Goal: Transaction & Acquisition: Book appointment/travel/reservation

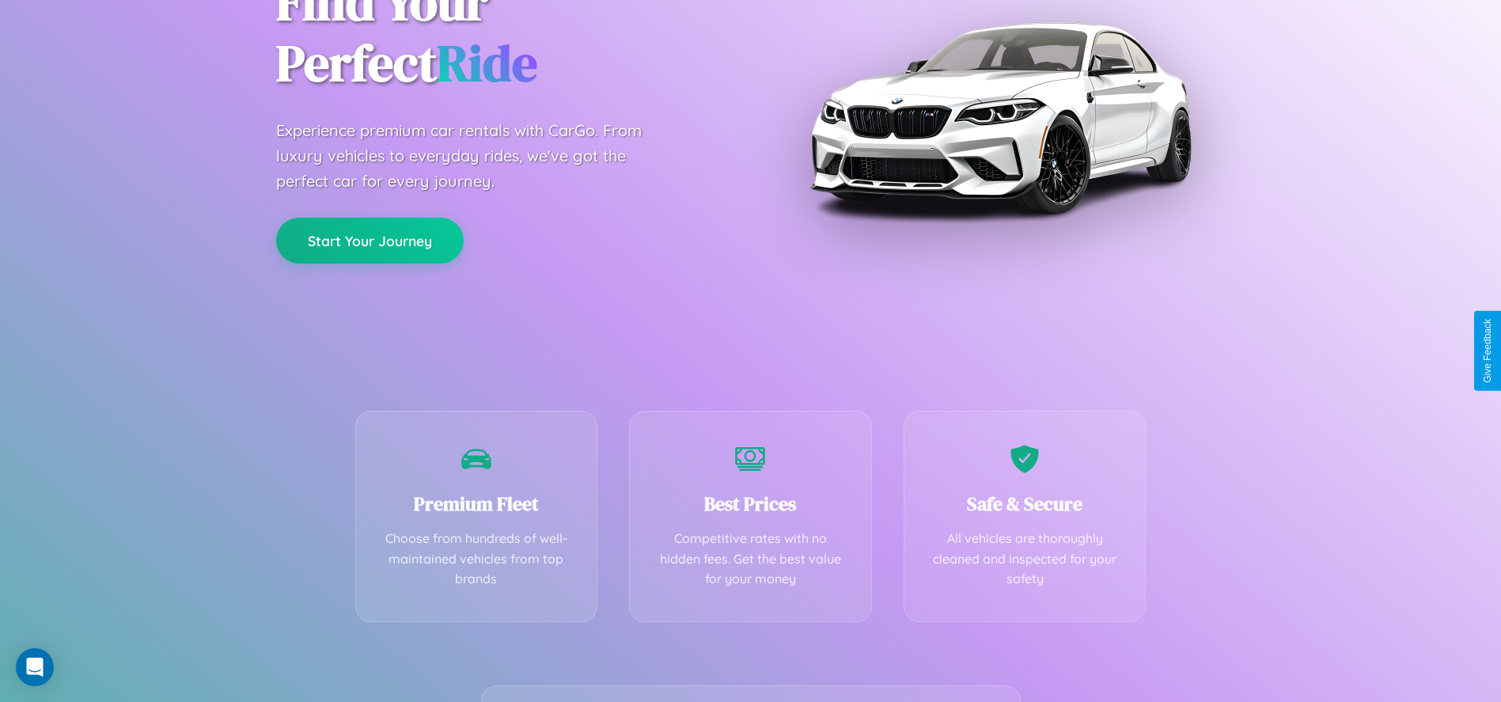
scroll to position [324, 0]
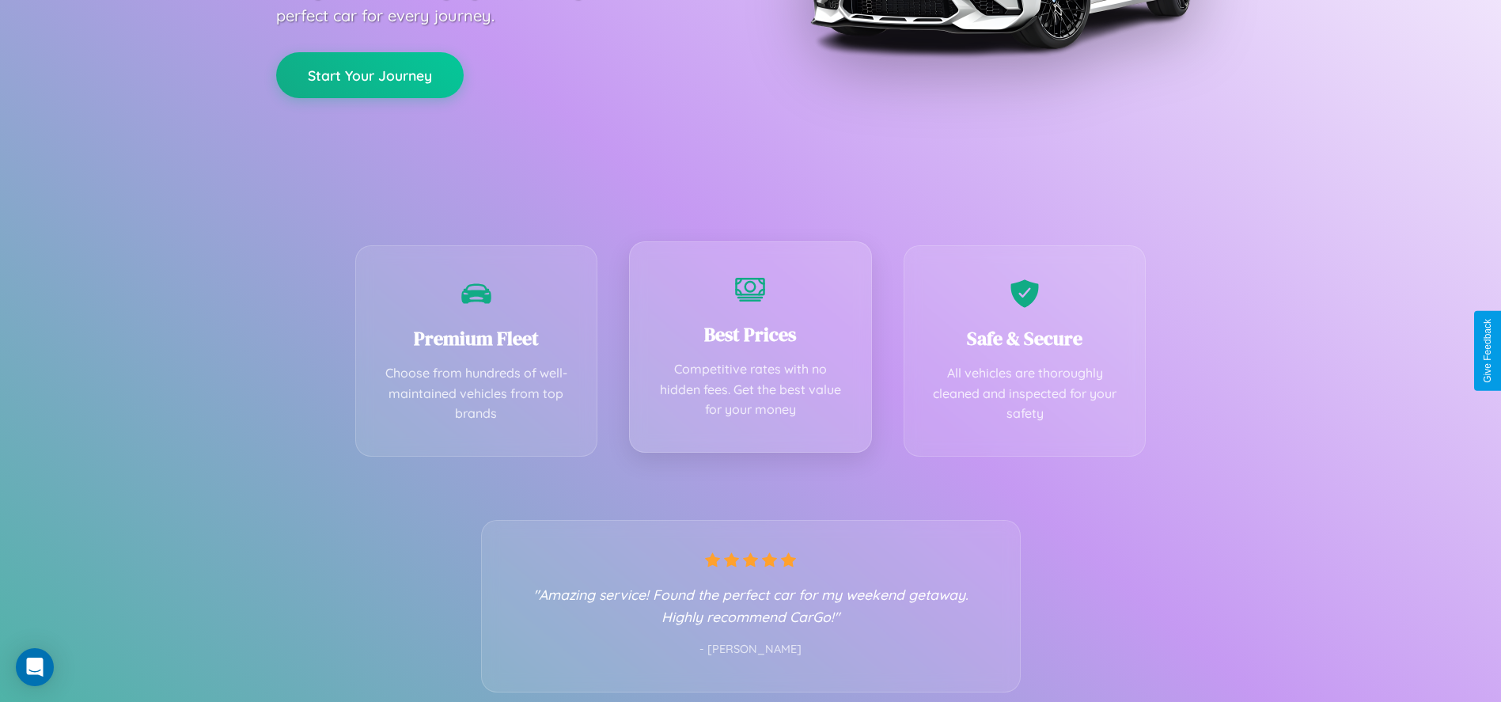
click at [750, 350] on div "Best Prices Competitive rates with no hidden fees. Get the best value for your …" at bounding box center [750, 346] width 243 height 211
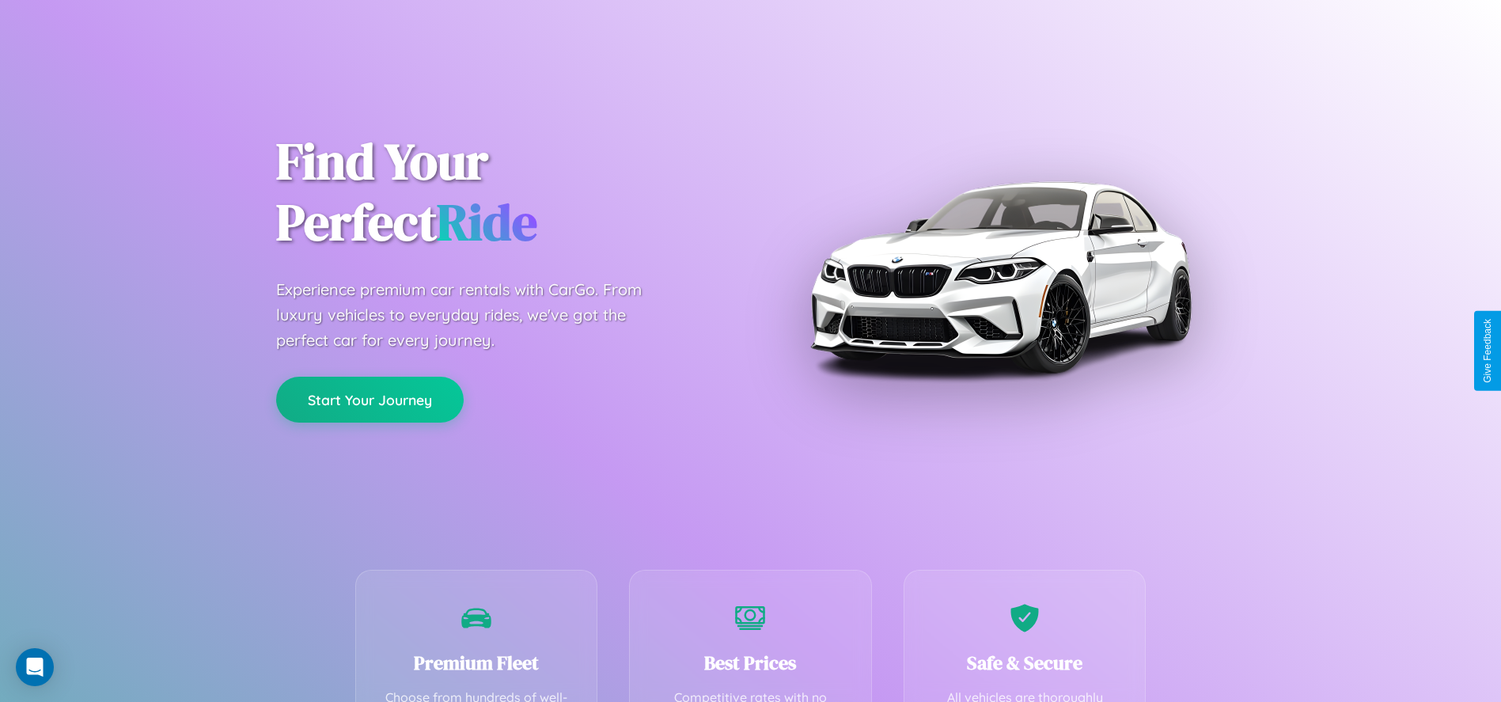
scroll to position [487, 0]
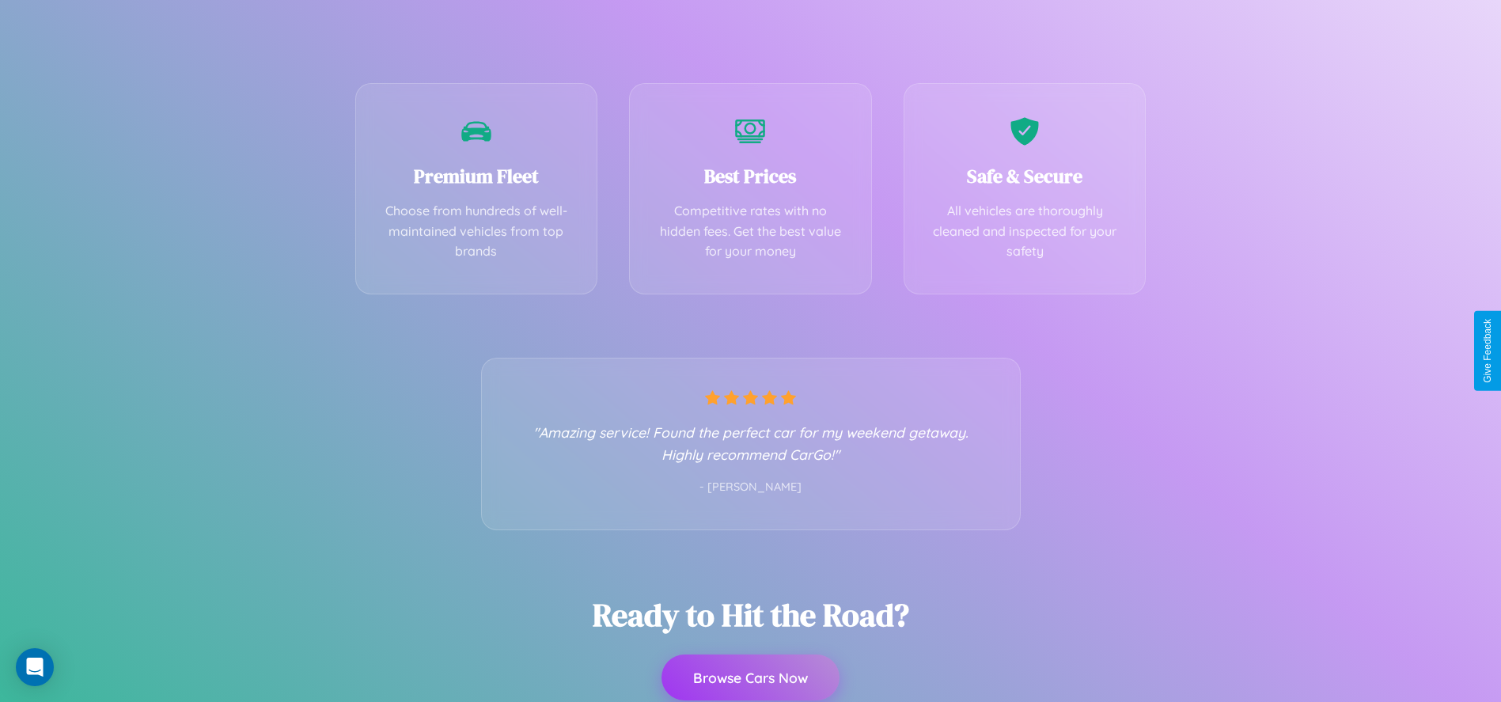
click at [750, 677] on button "Browse Cars Now" at bounding box center [750, 677] width 178 height 46
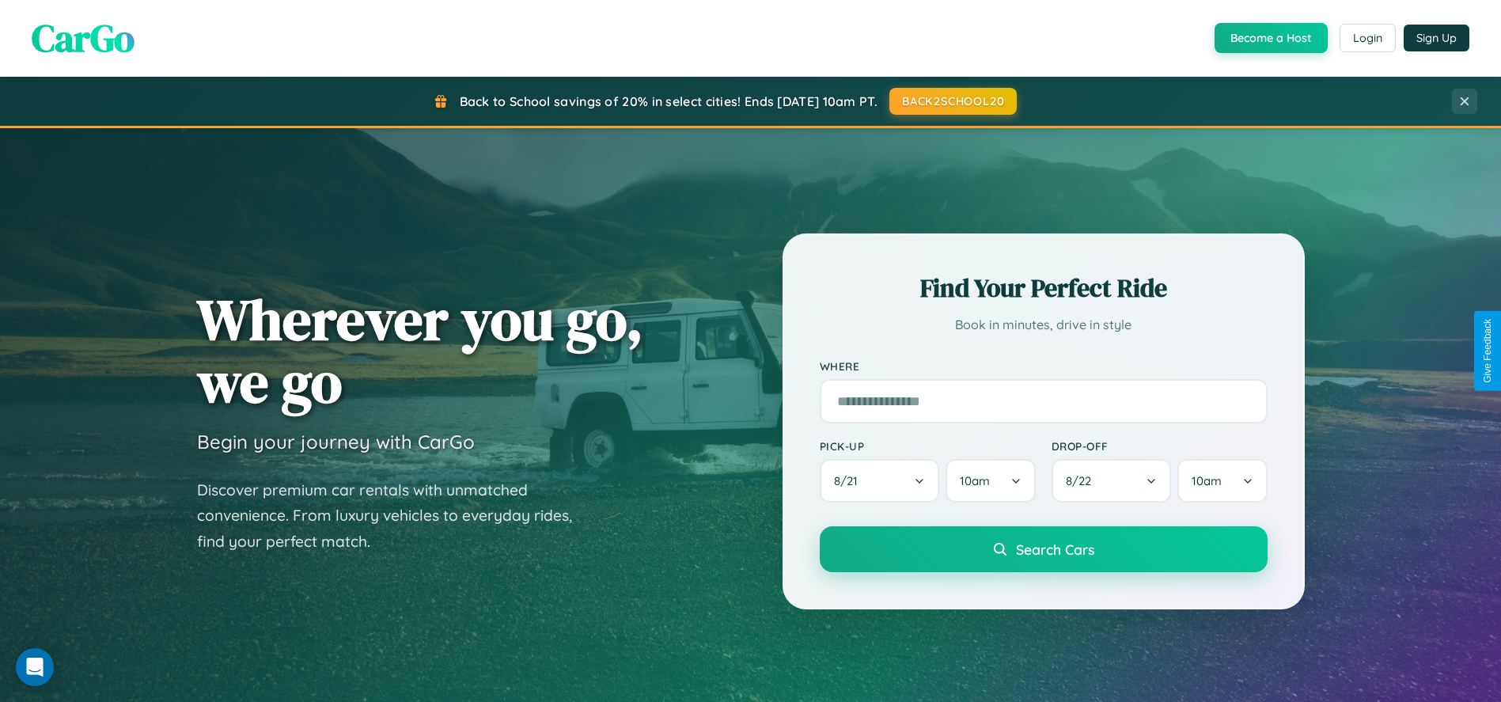
scroll to position [51, 0]
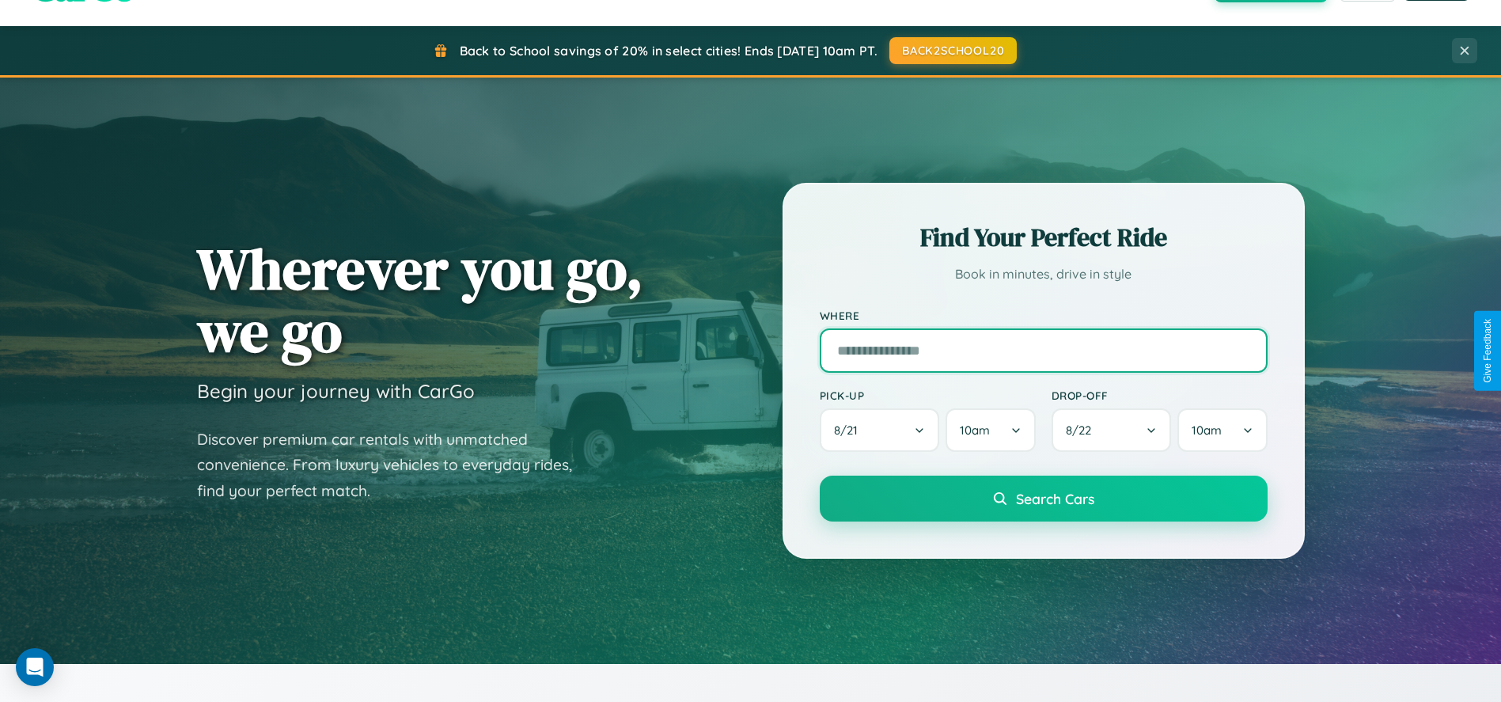
click at [1043, 350] on input "text" at bounding box center [1044, 350] width 448 height 44
type input "**********"
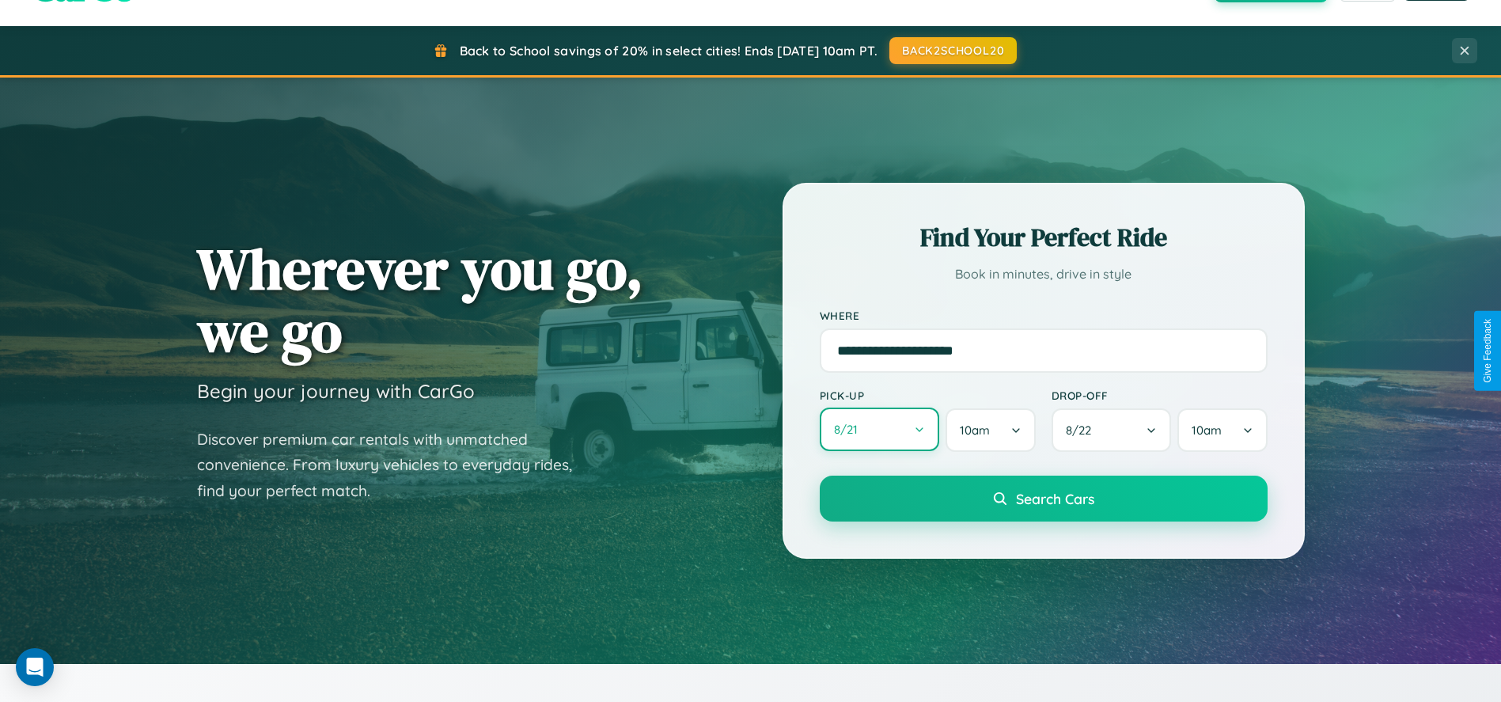
click at [879, 430] on button "8 / 21" at bounding box center [880, 429] width 120 height 44
select select "*"
select select "****"
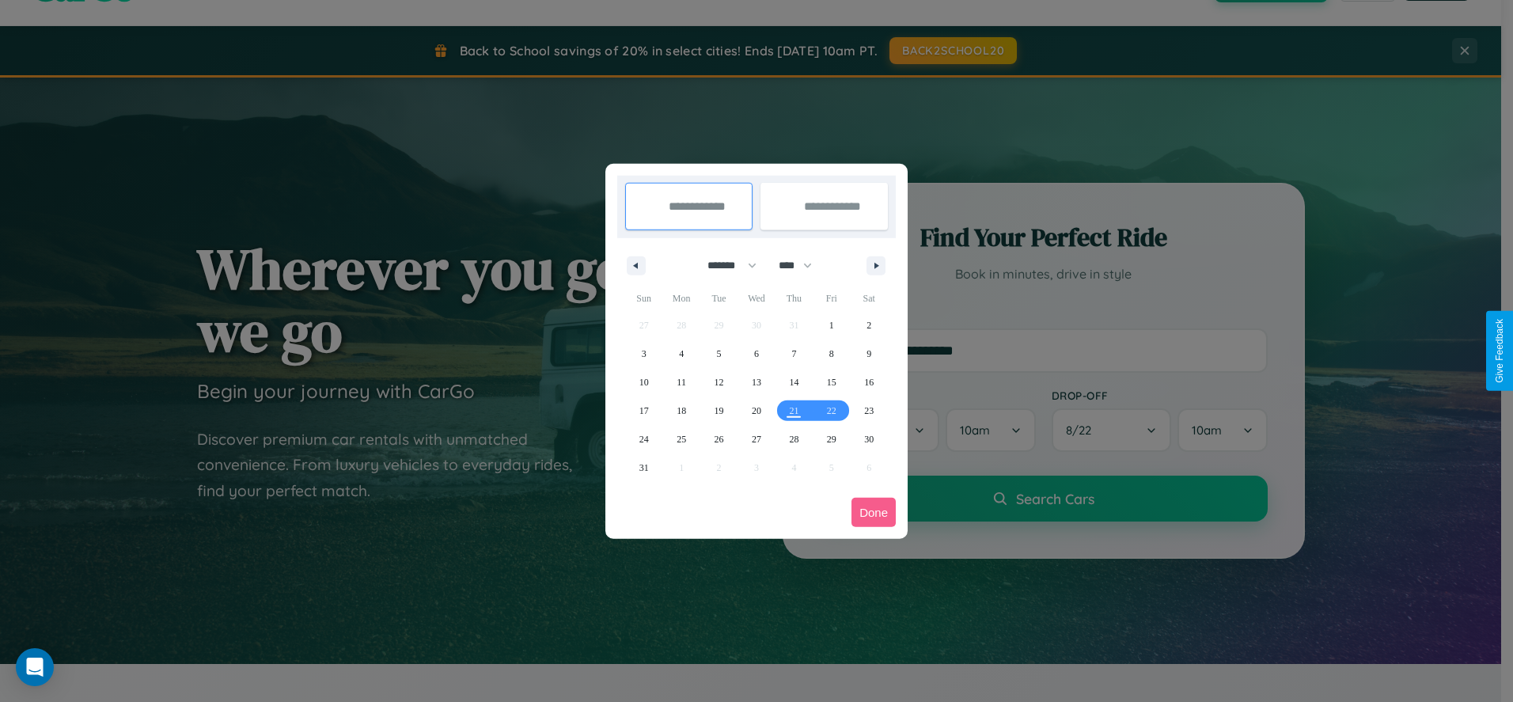
drag, startPoint x: 725, startPoint y: 265, endPoint x: 756, endPoint y: 317, distance: 61.1
click at [725, 265] on select "******* ******** ***** ***** *** **** **** ****** ********* ******* ******** **…" at bounding box center [728, 265] width 67 height 26
select select "*"
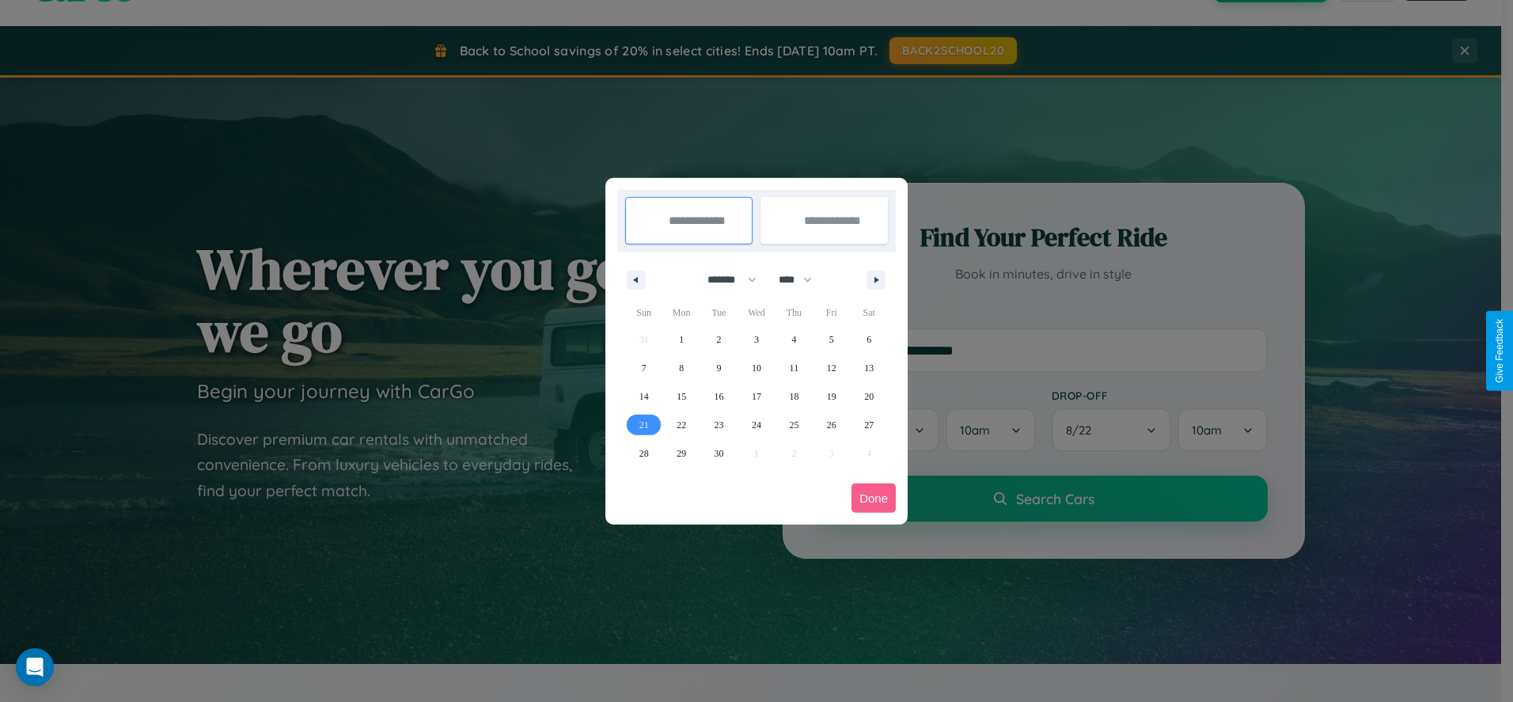
click at [643, 424] on span "21" at bounding box center [643, 425] width 9 height 28
type input "**********"
click at [876, 279] on icon "button" at bounding box center [879, 280] width 8 height 6
select select "*"
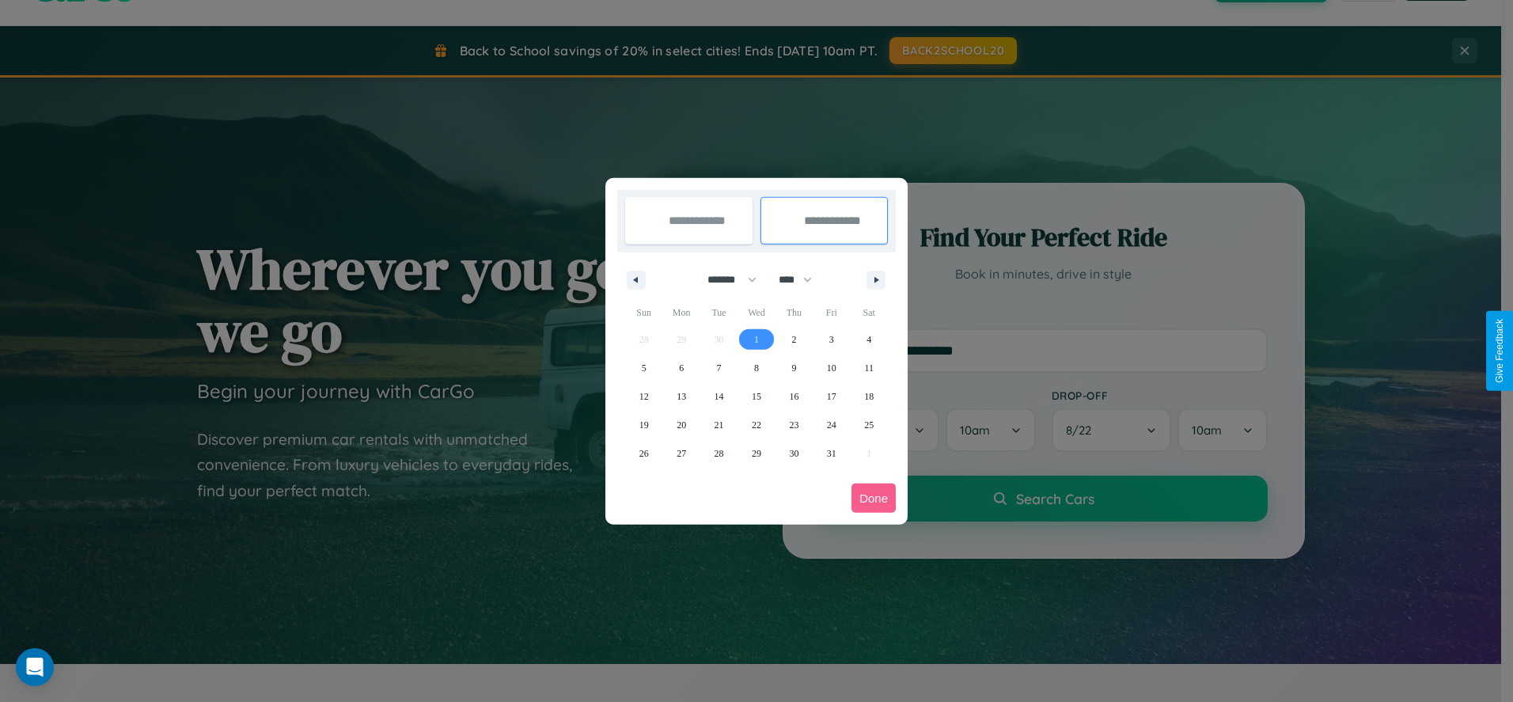
click at [755, 339] on span "1" at bounding box center [756, 339] width 5 height 28
type input "**********"
select select "*"
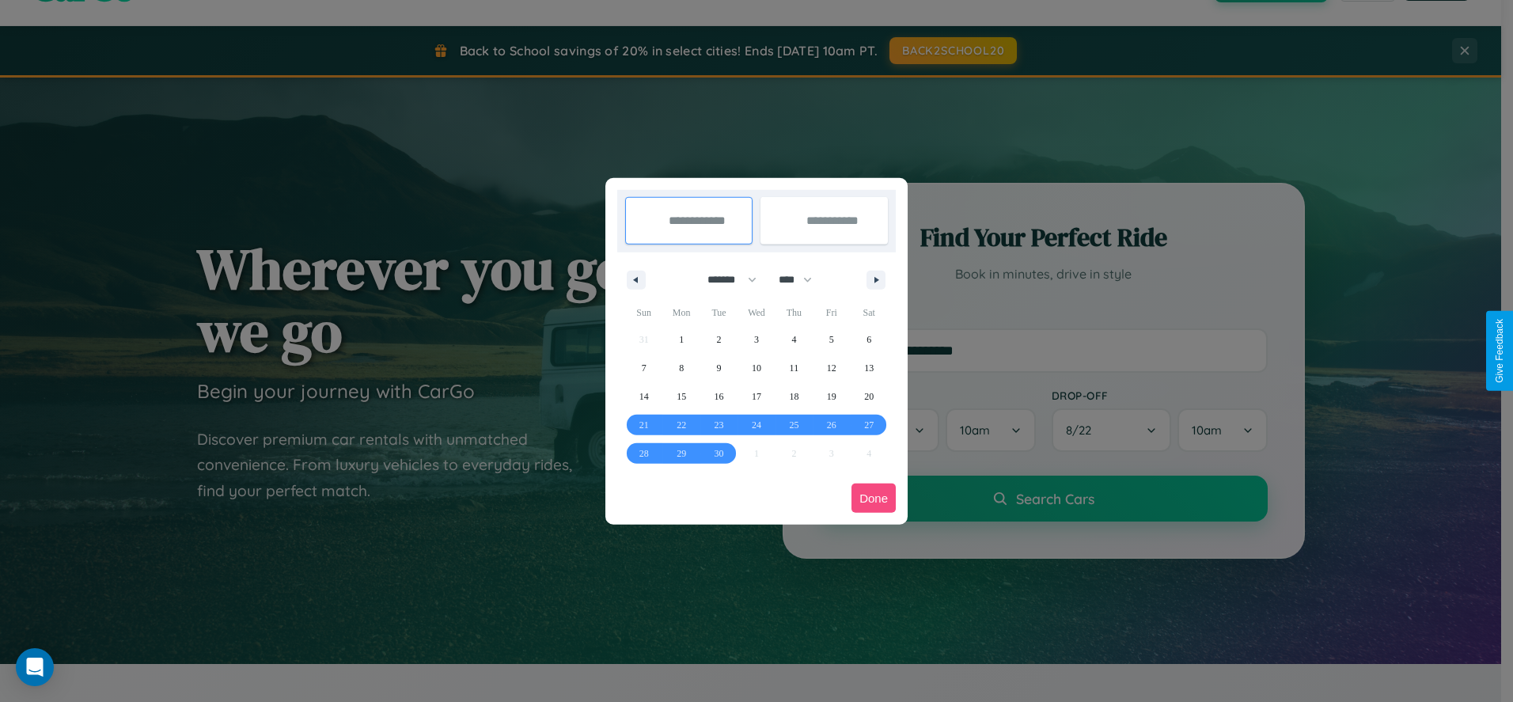
click at [873, 498] on button "Done" at bounding box center [873, 497] width 44 height 29
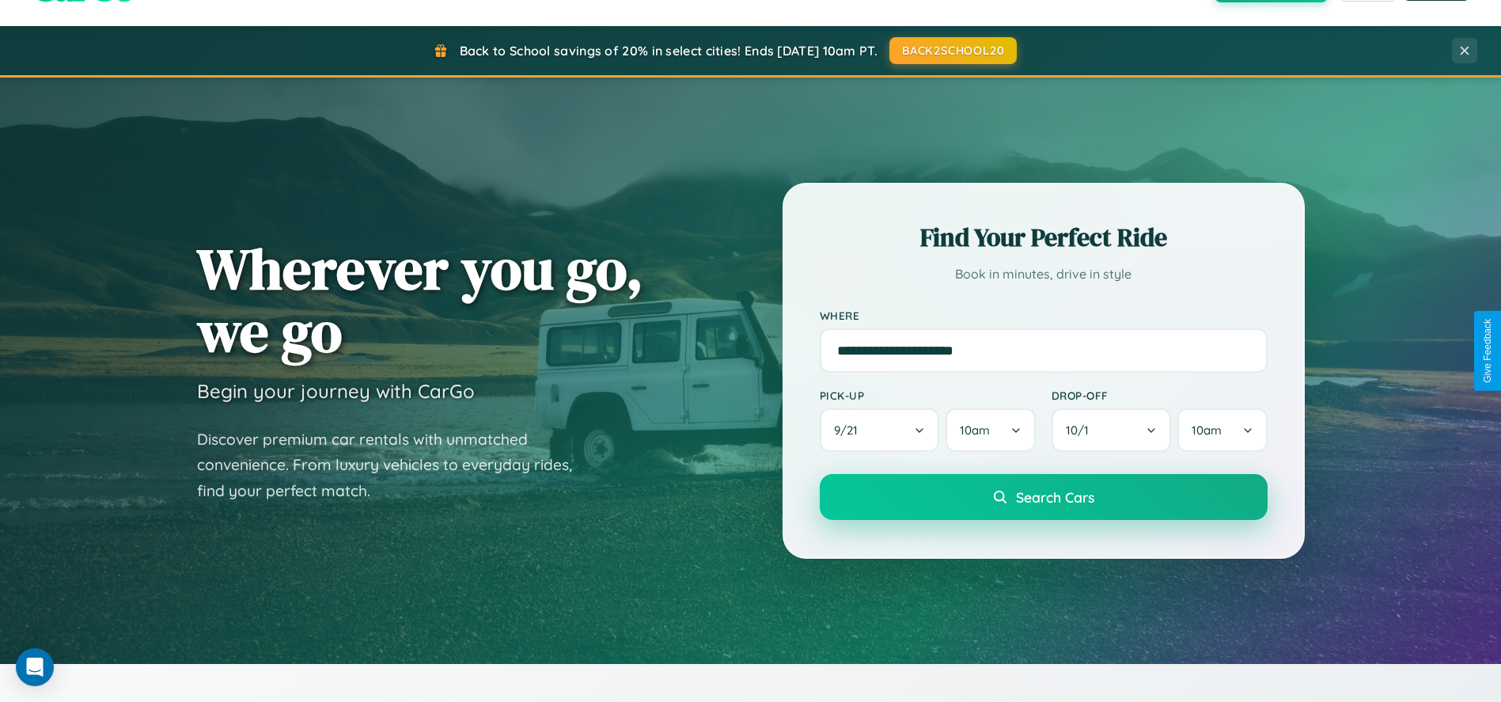
click at [1043, 498] on span "Search Cars" at bounding box center [1055, 496] width 78 height 17
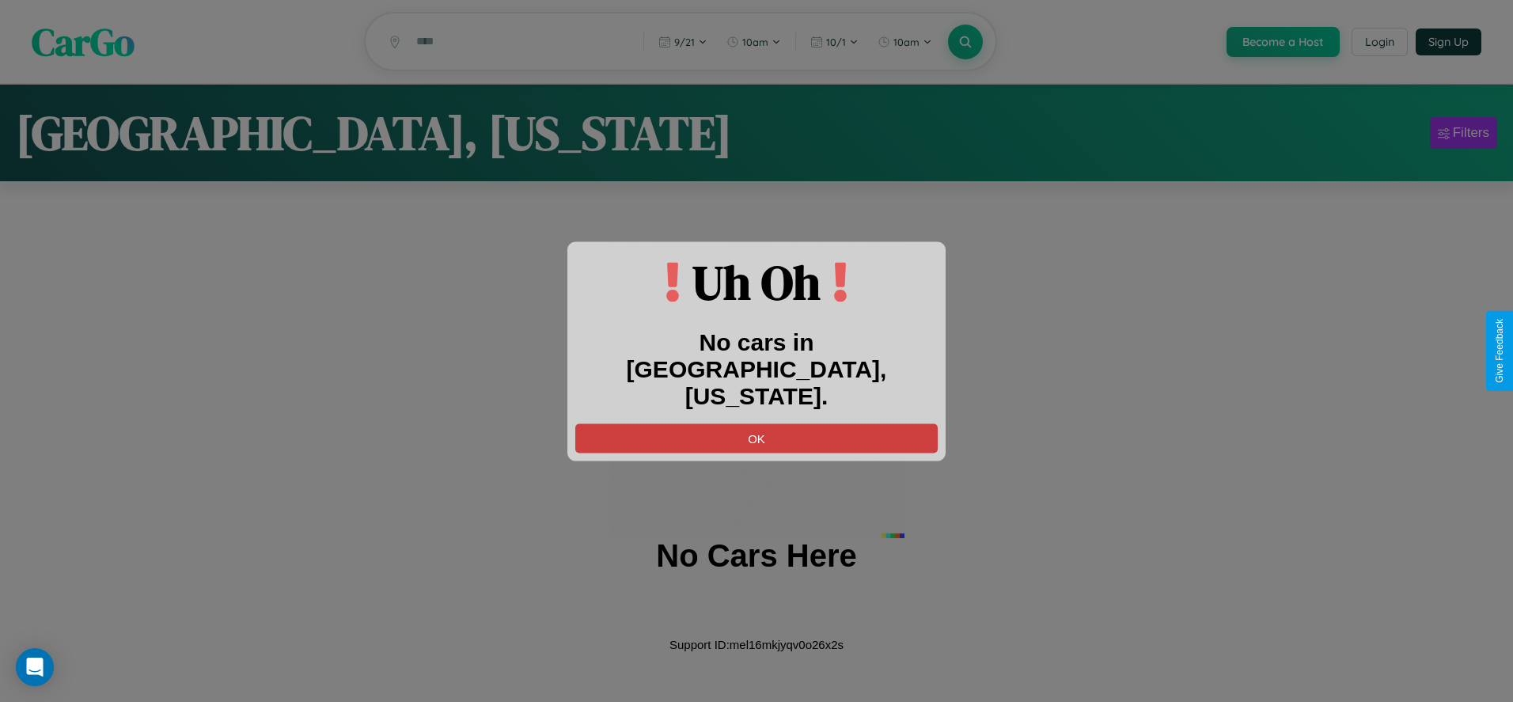
click at [756, 424] on button "OK" at bounding box center [756, 437] width 362 height 29
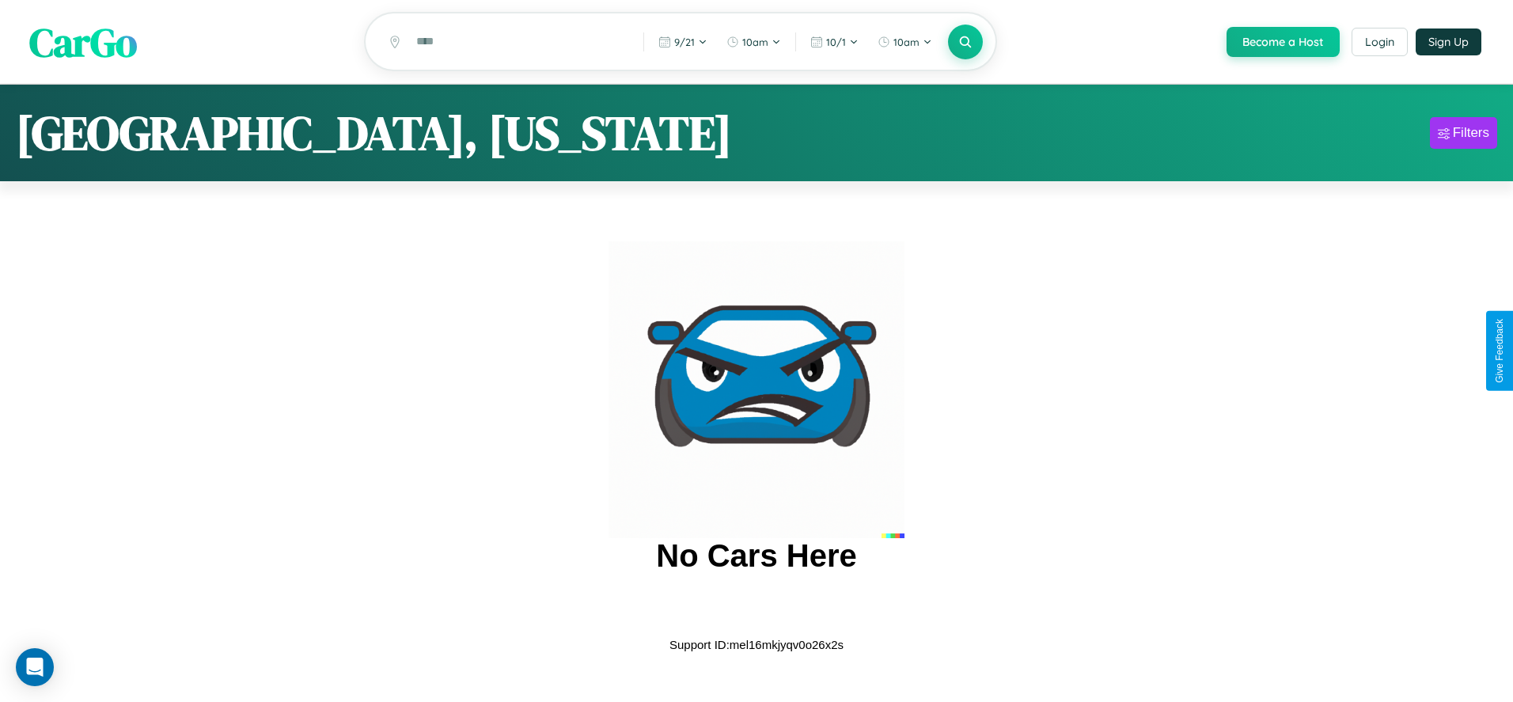
click at [83, 43] on span "CarGo" at bounding box center [83, 41] width 108 height 55
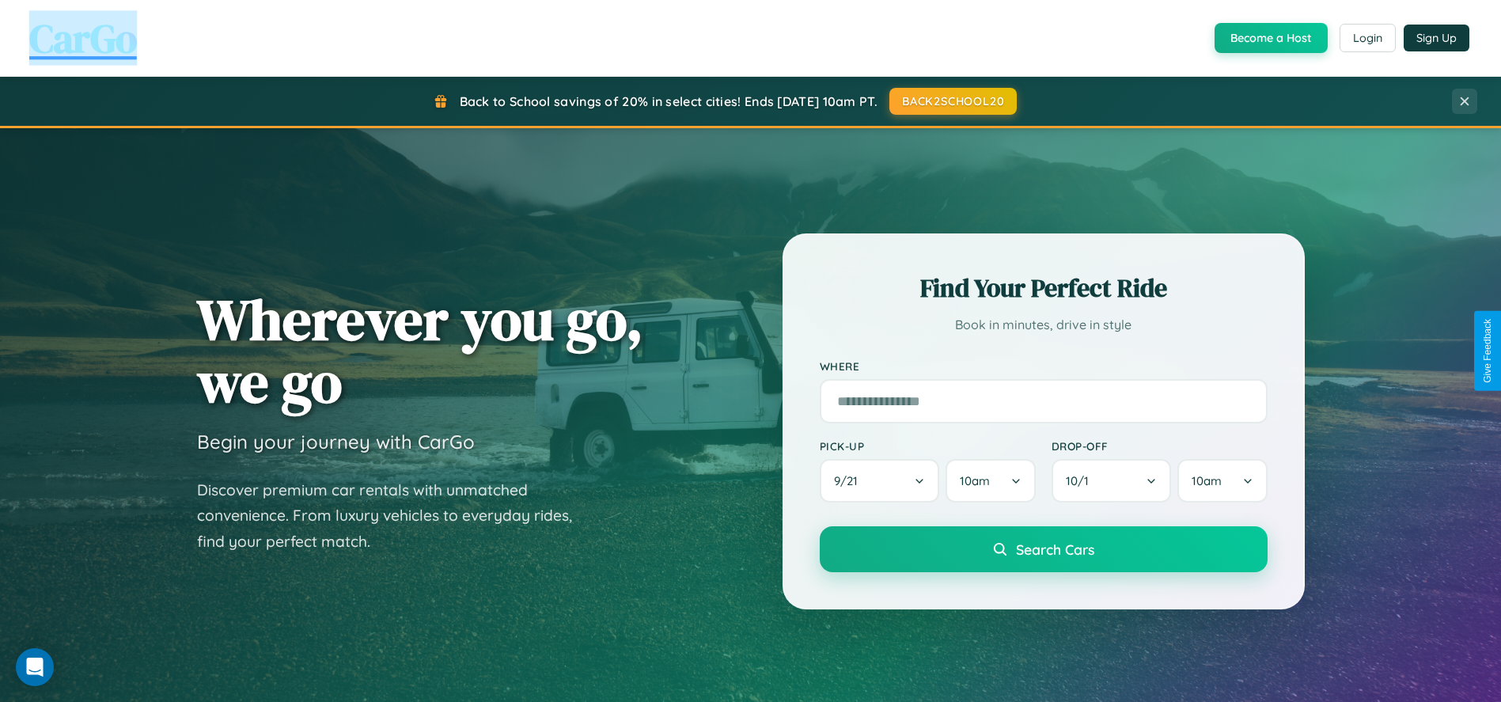
scroll to position [676, 0]
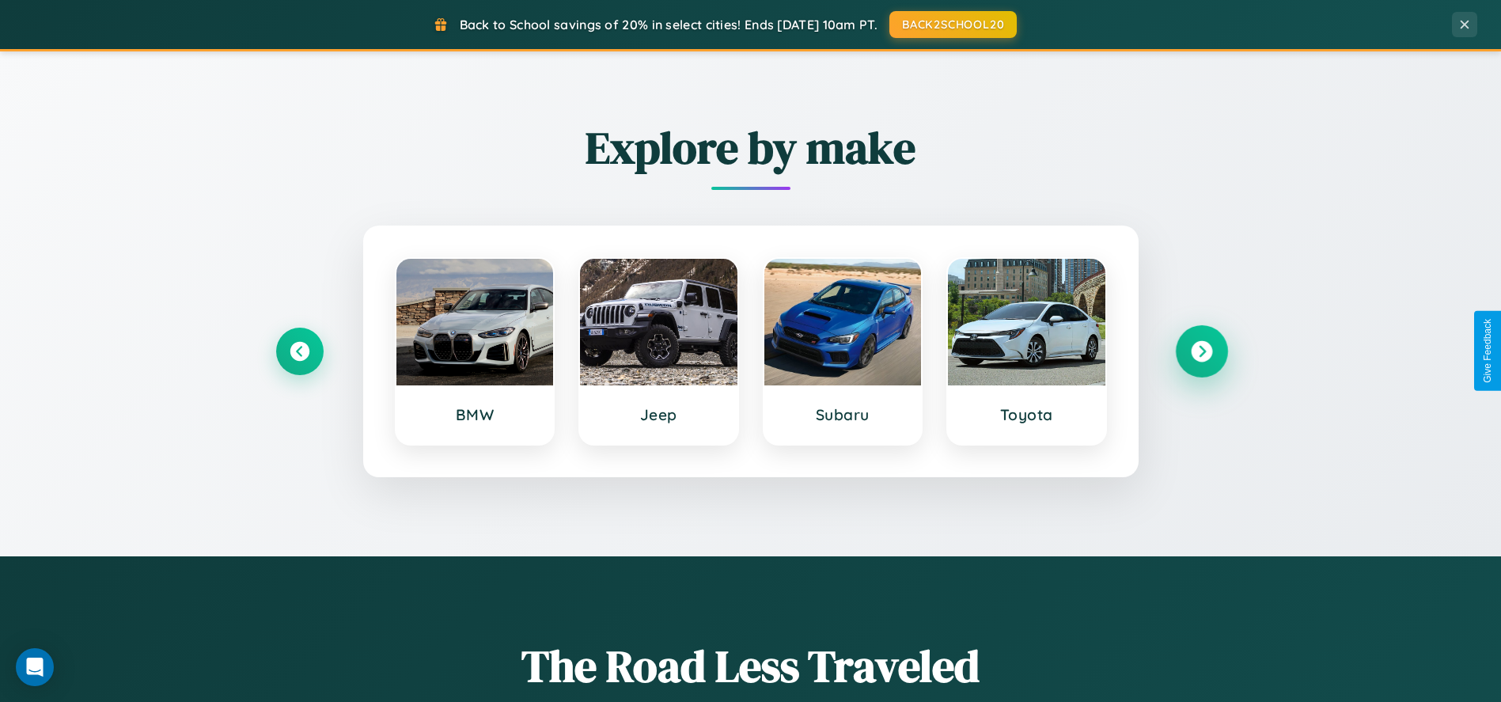
click at [1201, 350] on icon at bounding box center [1201, 350] width 21 height 21
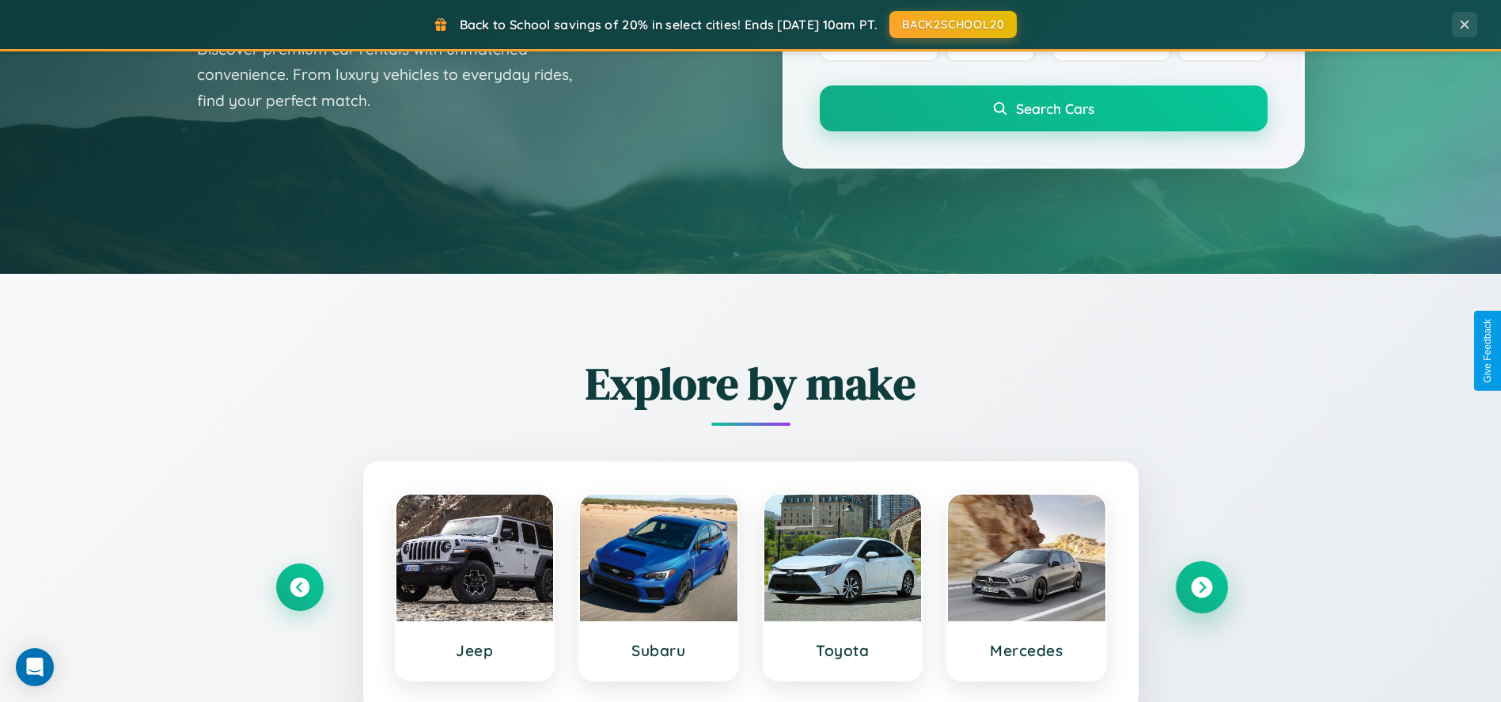
scroll to position [0, 0]
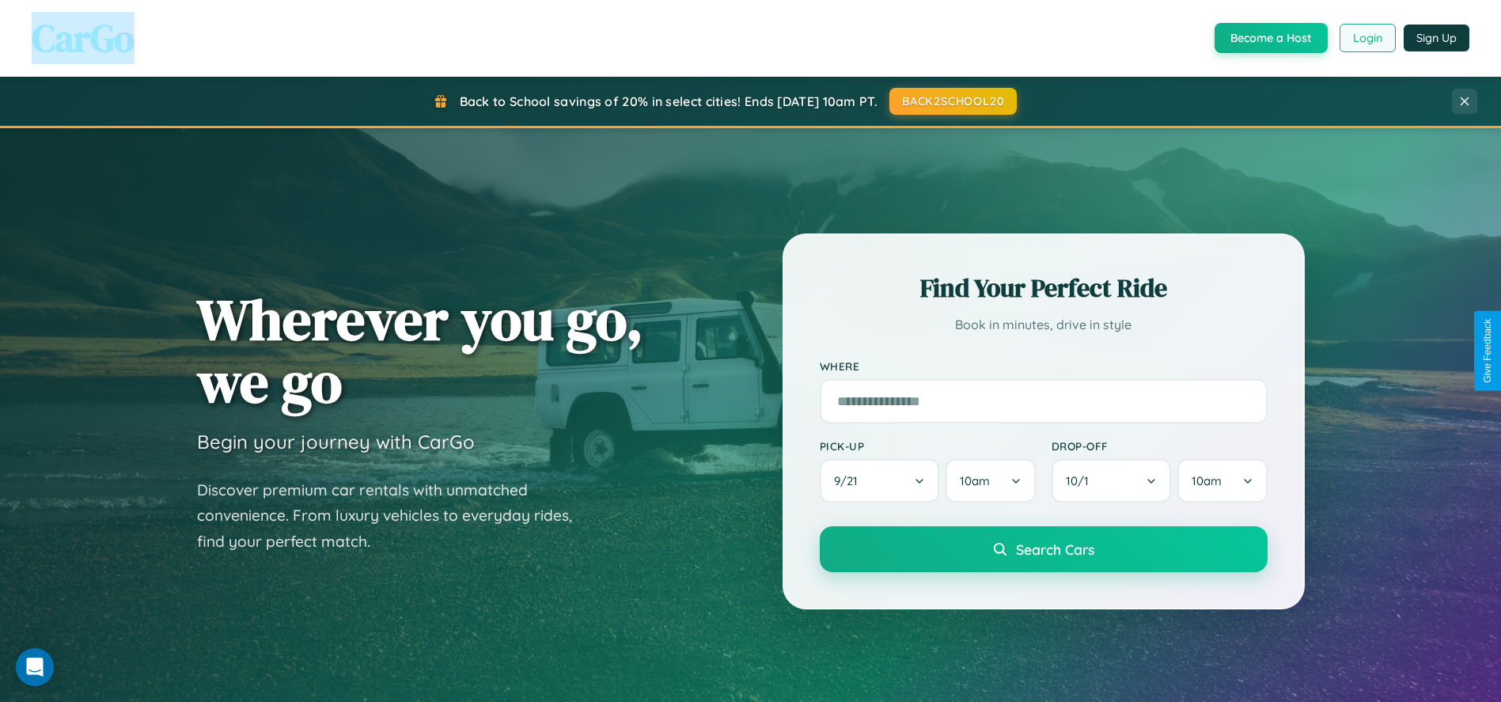
click at [1366, 38] on button "Login" at bounding box center [1367, 38] width 56 height 28
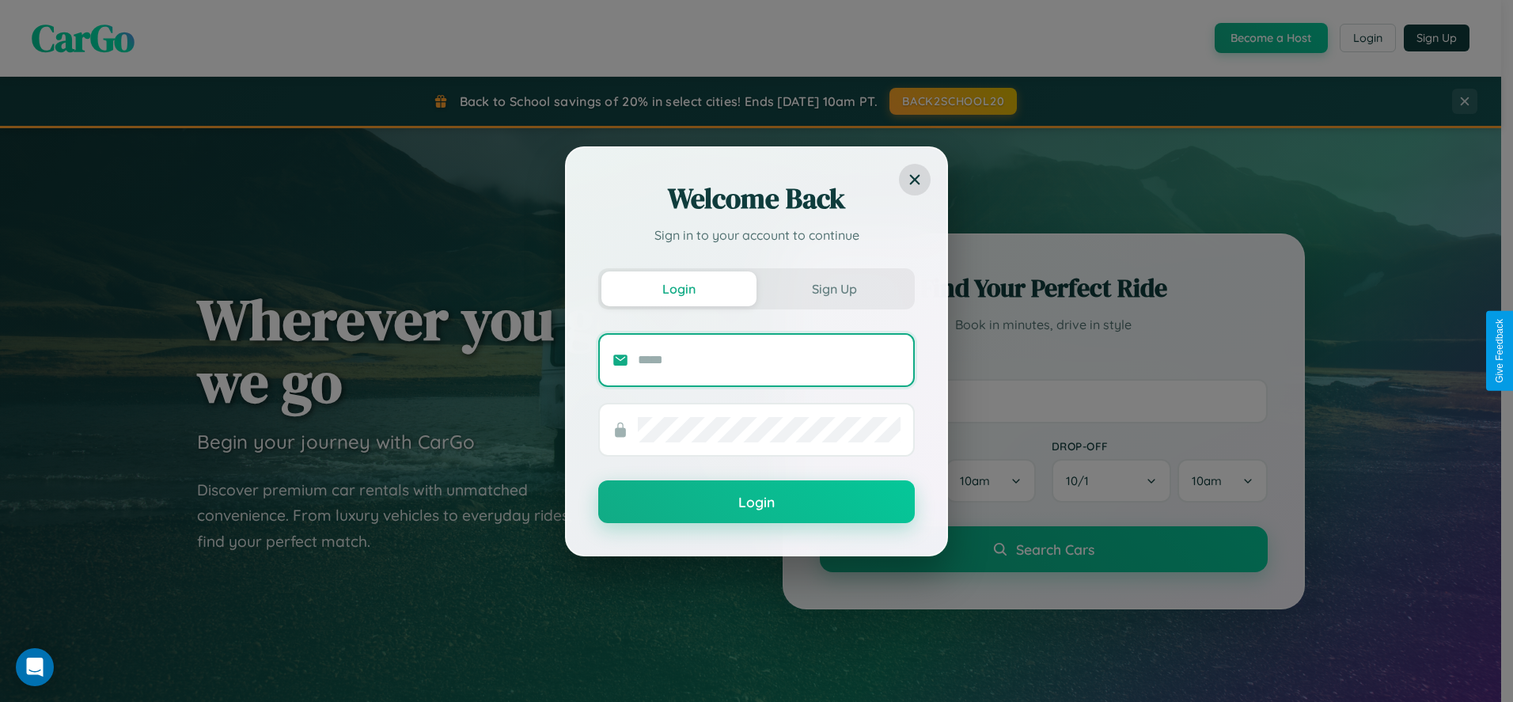
click at [769, 359] on input "text" at bounding box center [769, 359] width 263 height 25
type input "**********"
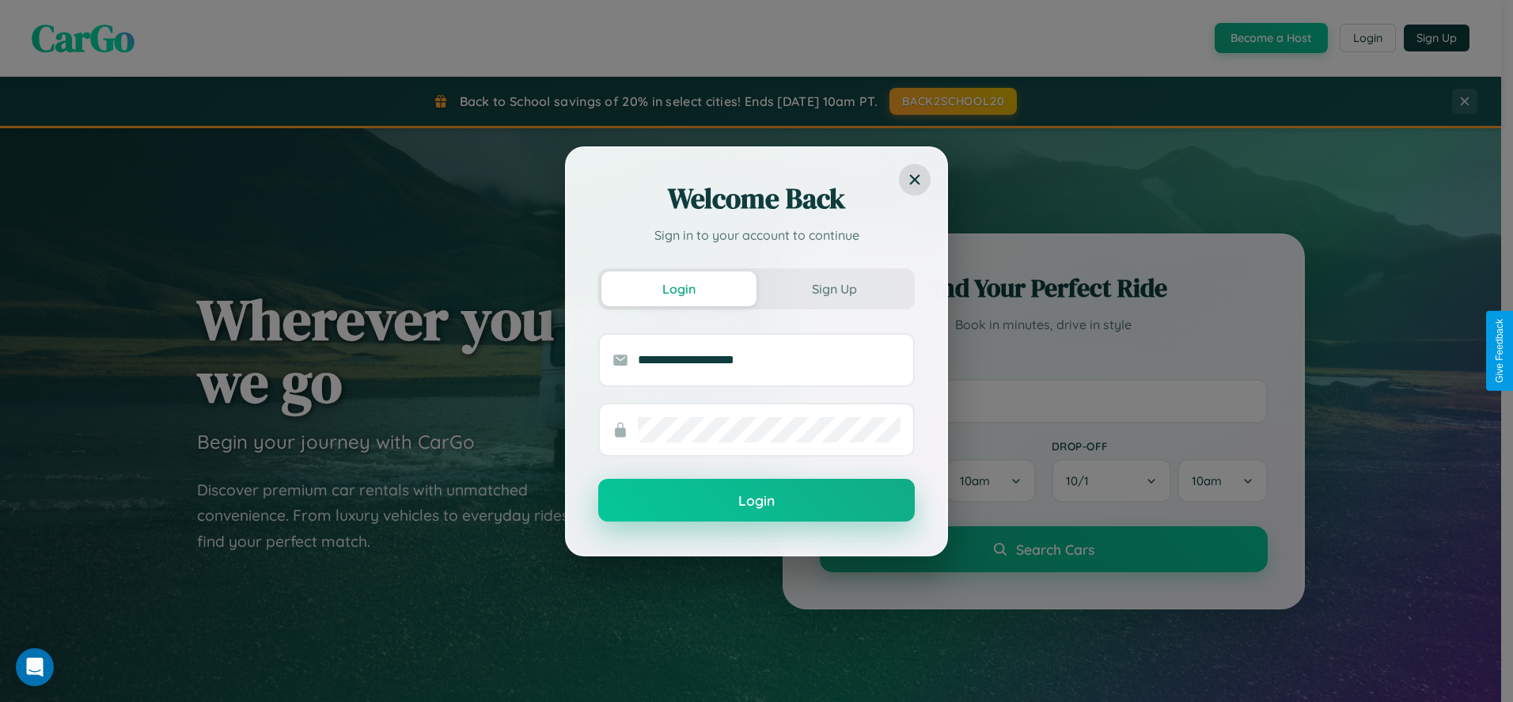
click at [756, 501] on button "Login" at bounding box center [756, 500] width 316 height 43
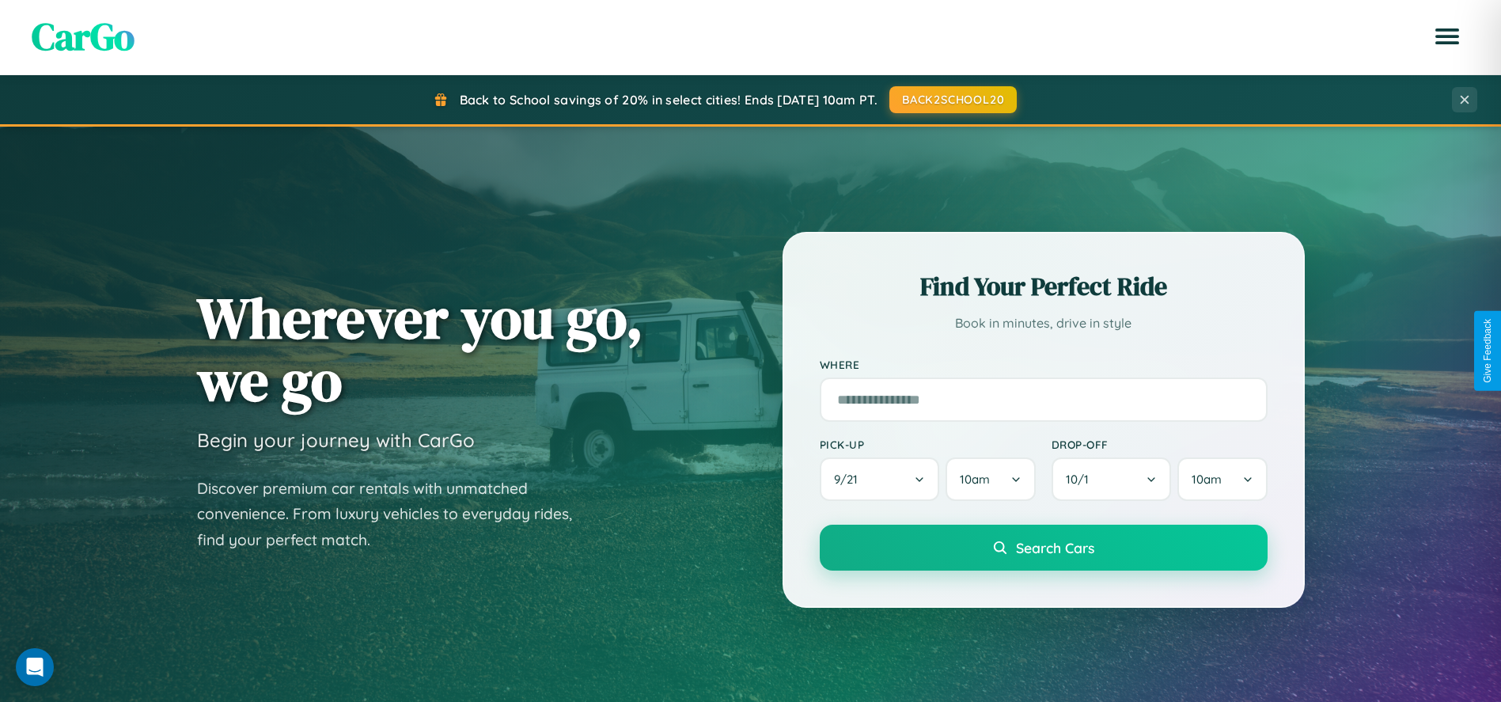
scroll to position [1084, 0]
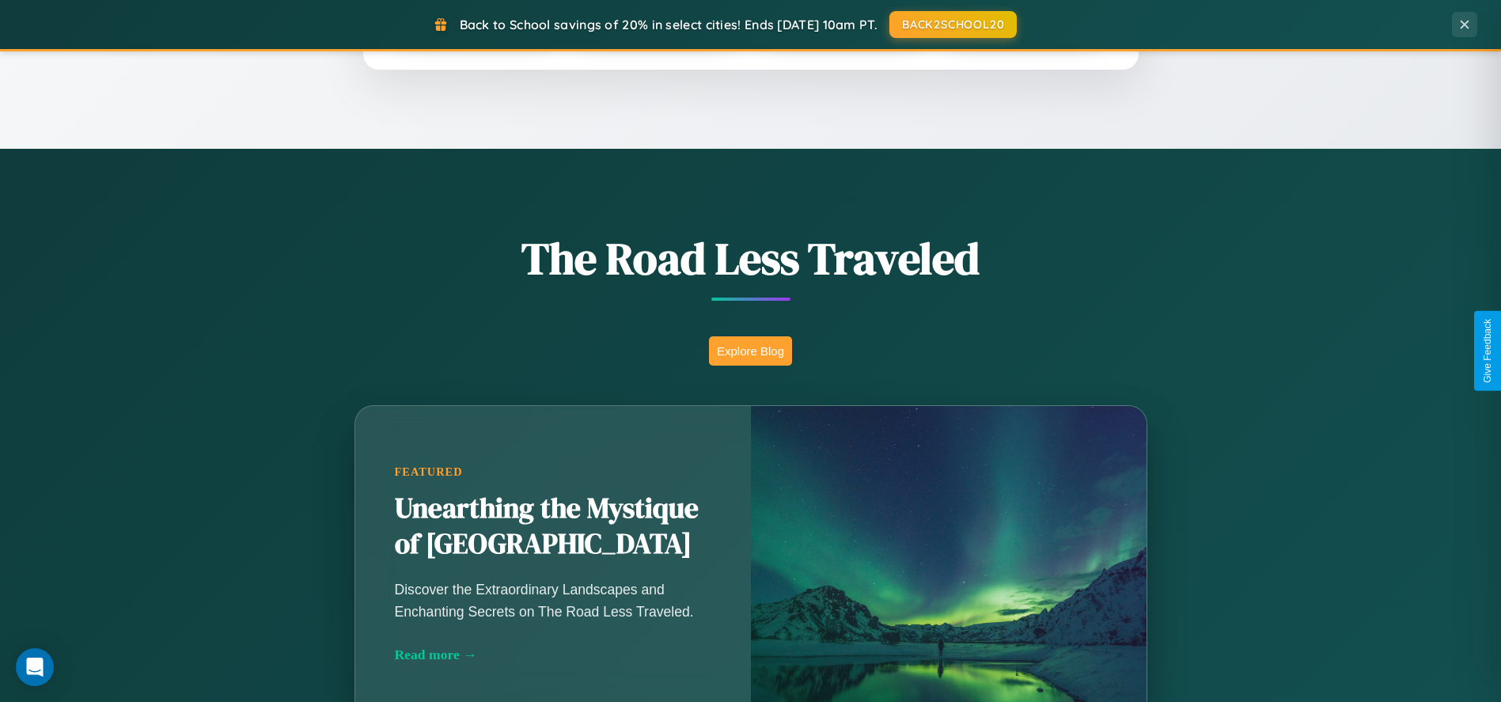
click at [750, 350] on button "Explore Blog" at bounding box center [750, 350] width 83 height 29
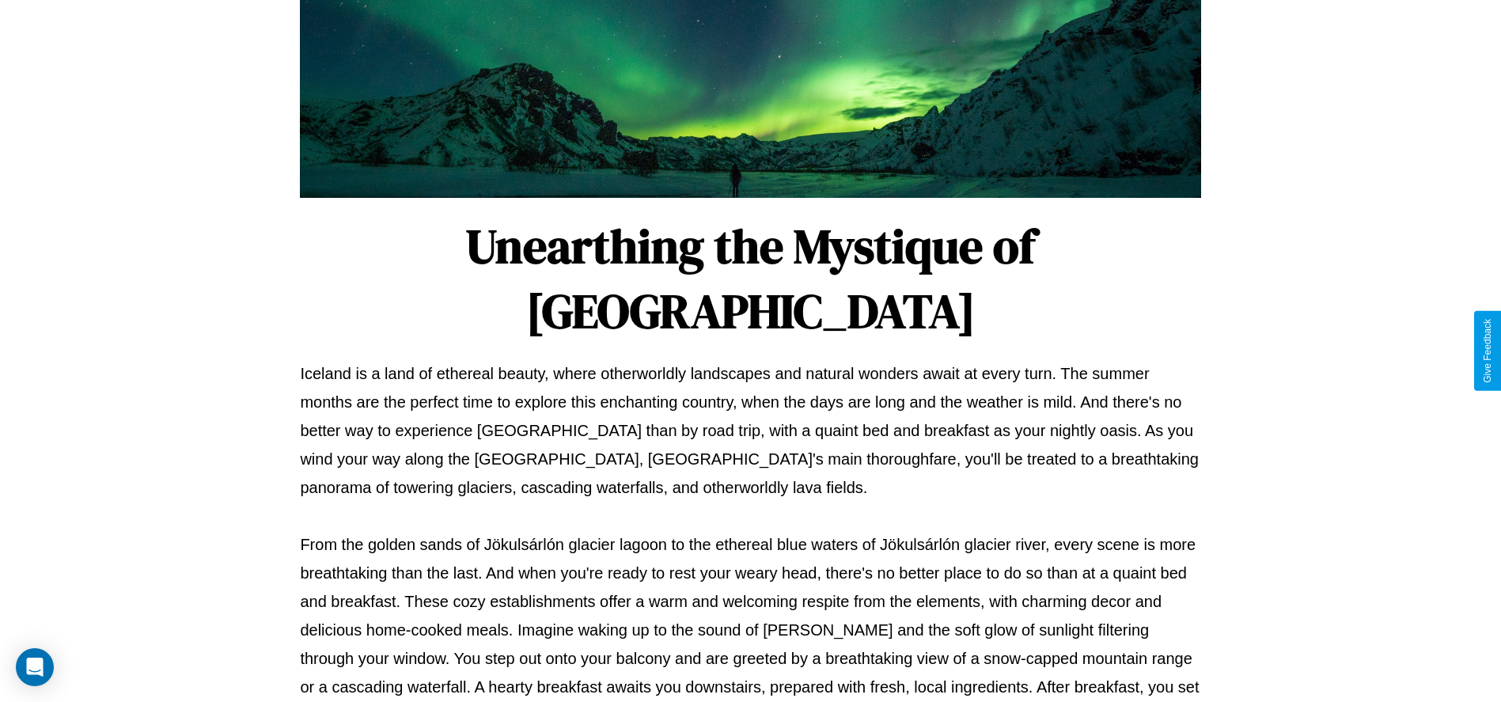
scroll to position [524, 0]
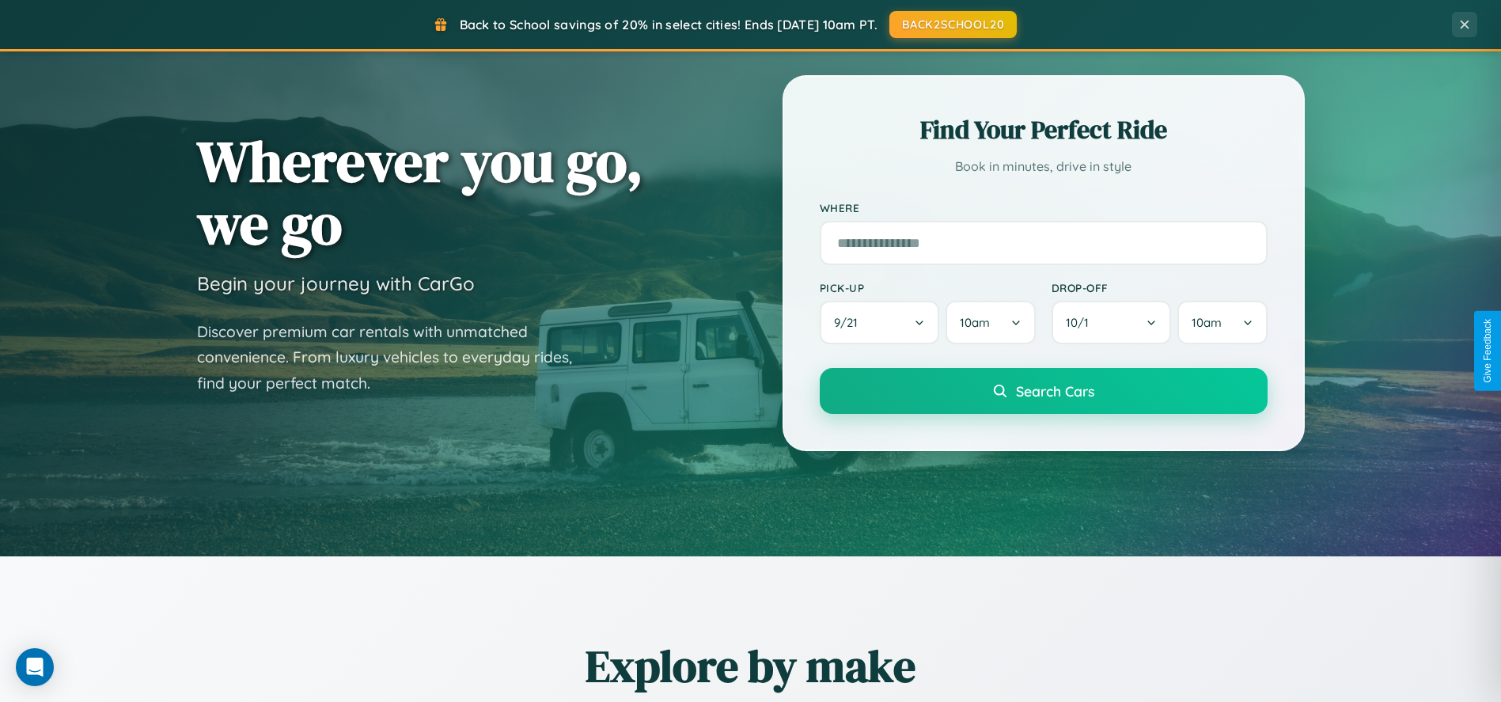
scroll to position [51, 0]
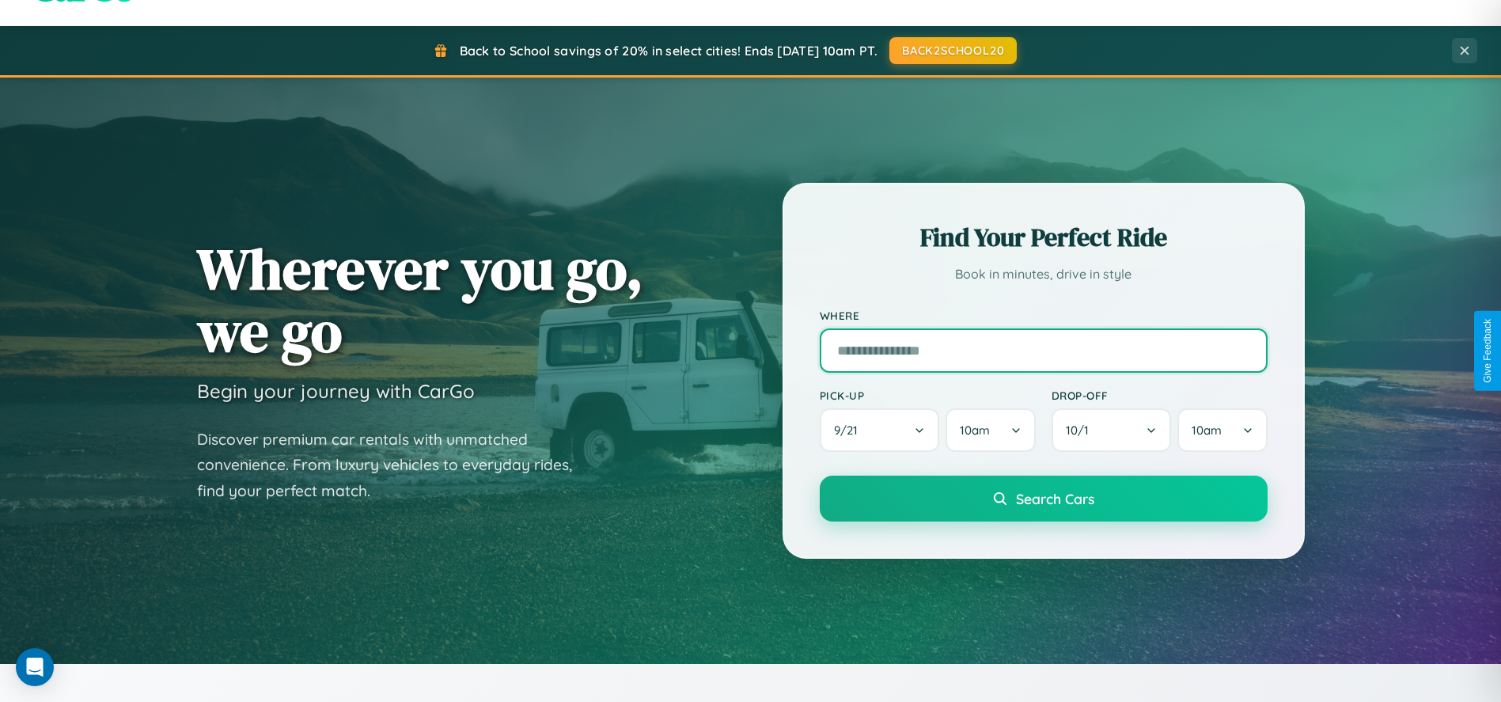
click at [1043, 350] on input "text" at bounding box center [1044, 350] width 448 height 44
type input "********"
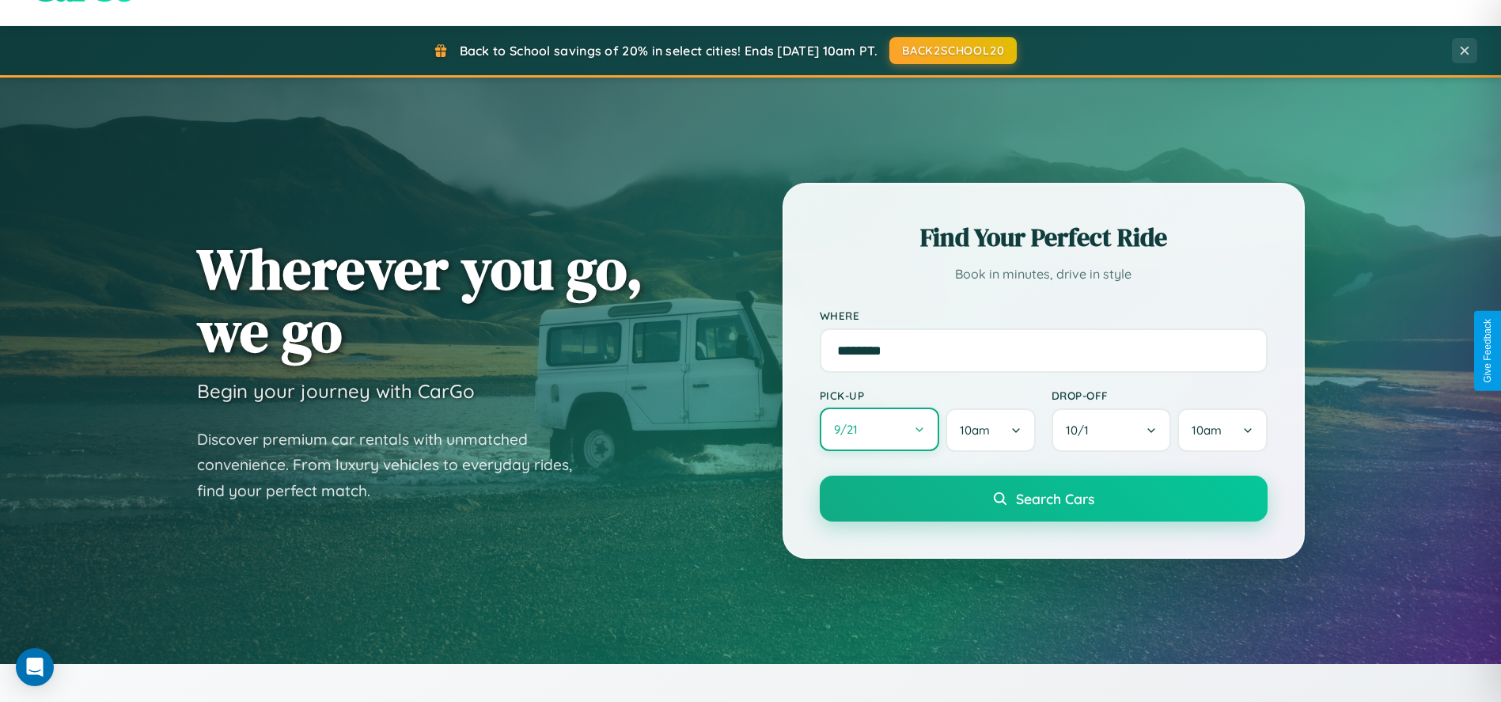
click at [879, 430] on button "9 / 21" at bounding box center [880, 429] width 120 height 44
select select "*"
select select "****"
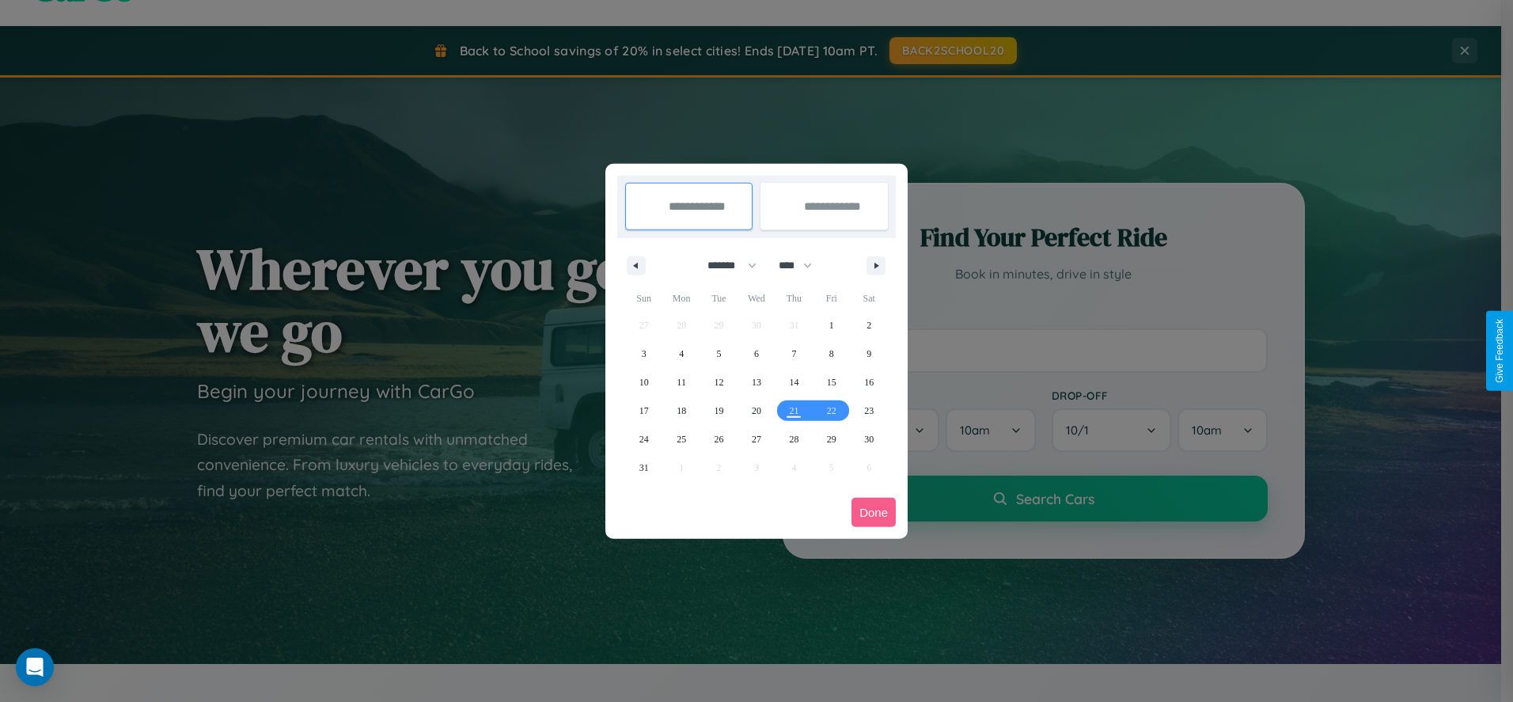
click at [725, 265] on select "******* ******** ***** ***** *** **** **** ****** ********* ******* ******** **…" at bounding box center [728, 265] width 67 height 26
select select "*"
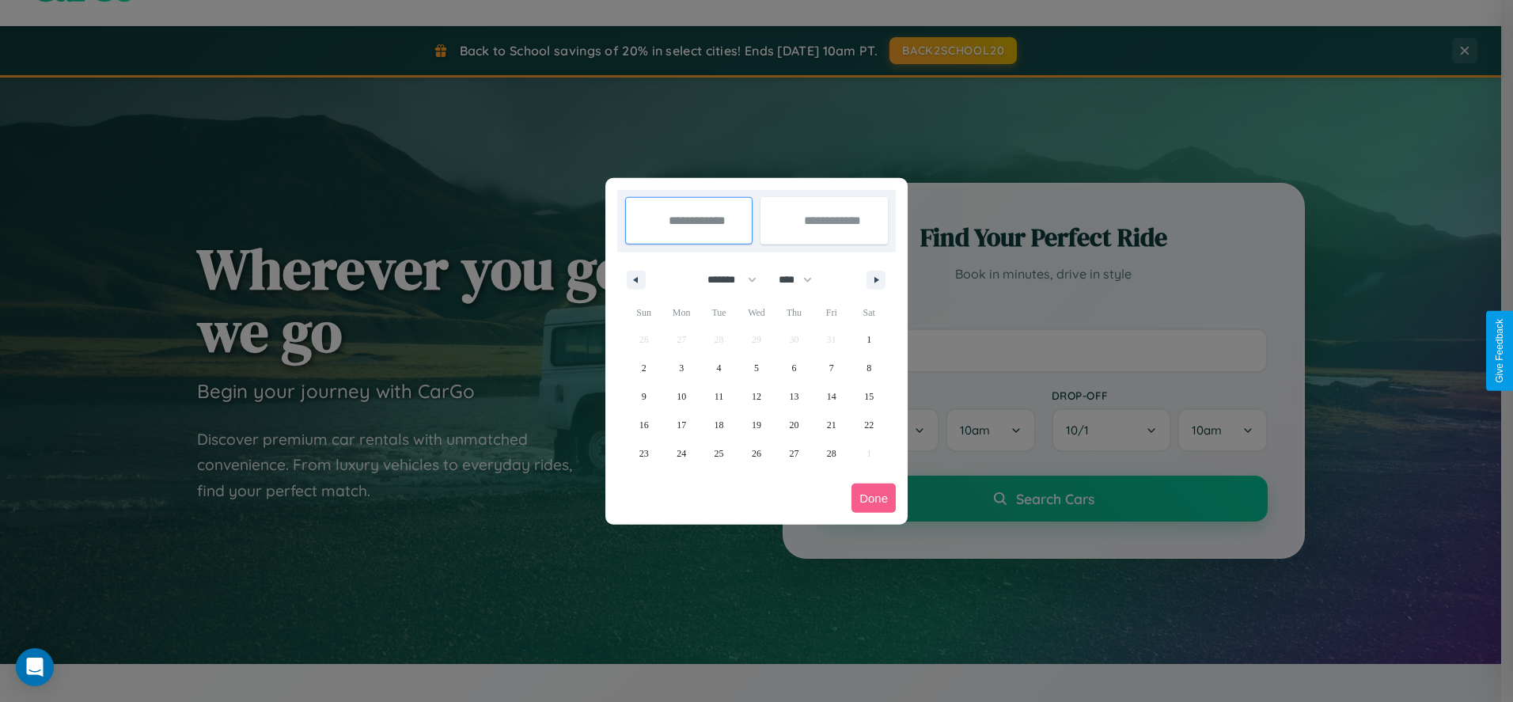
drag, startPoint x: 802, startPoint y: 279, endPoint x: 756, endPoint y: 317, distance: 59.6
click at [802, 279] on select "**** **** **** **** **** **** **** **** **** **** **** **** **** **** **** ****…" at bounding box center [794, 280] width 47 height 26
select select "****"
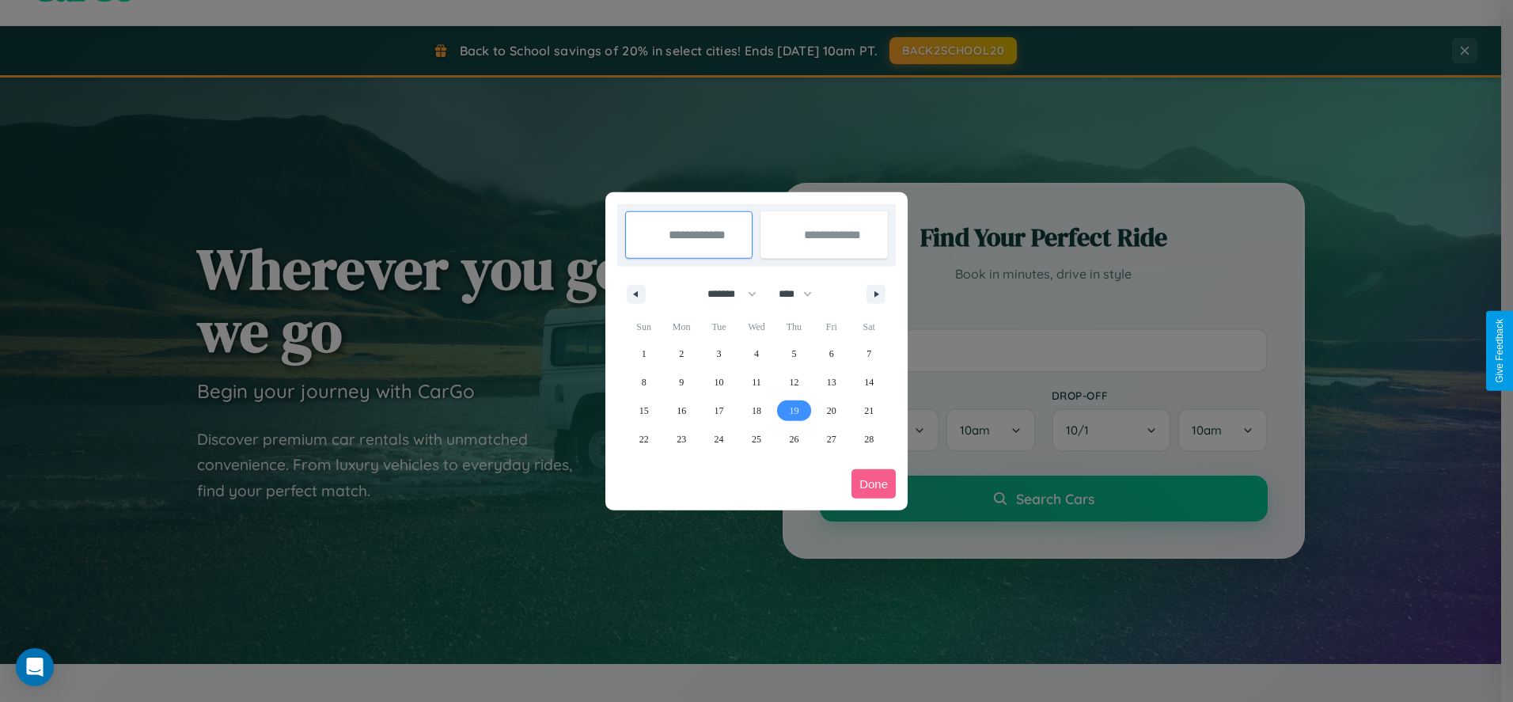
click at [793, 410] on span "19" at bounding box center [793, 410] width 9 height 28
type input "**********"
click at [718, 438] on span "24" at bounding box center [718, 439] width 9 height 28
type input "**********"
click at [873, 483] on button "Done" at bounding box center [873, 483] width 44 height 29
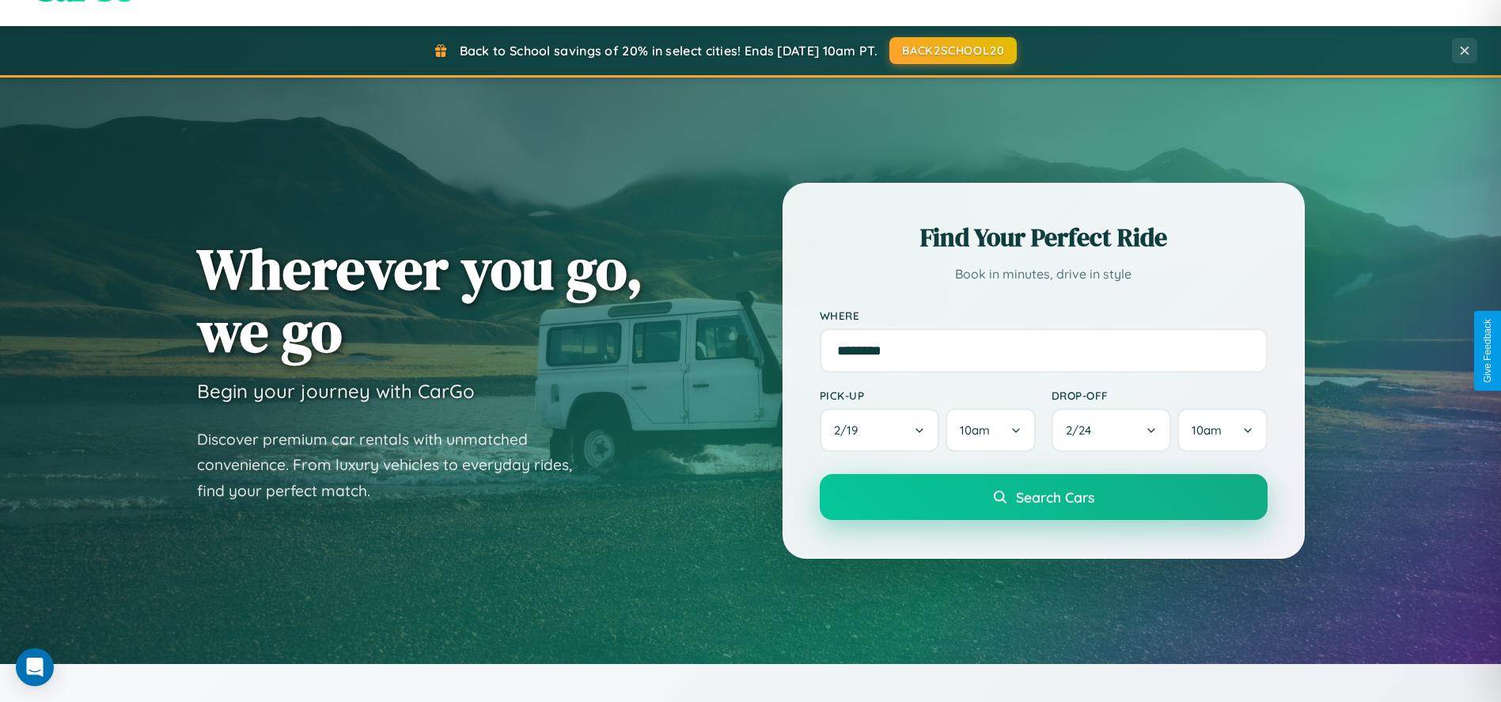
click at [1043, 498] on span "Search Cars" at bounding box center [1055, 496] width 78 height 17
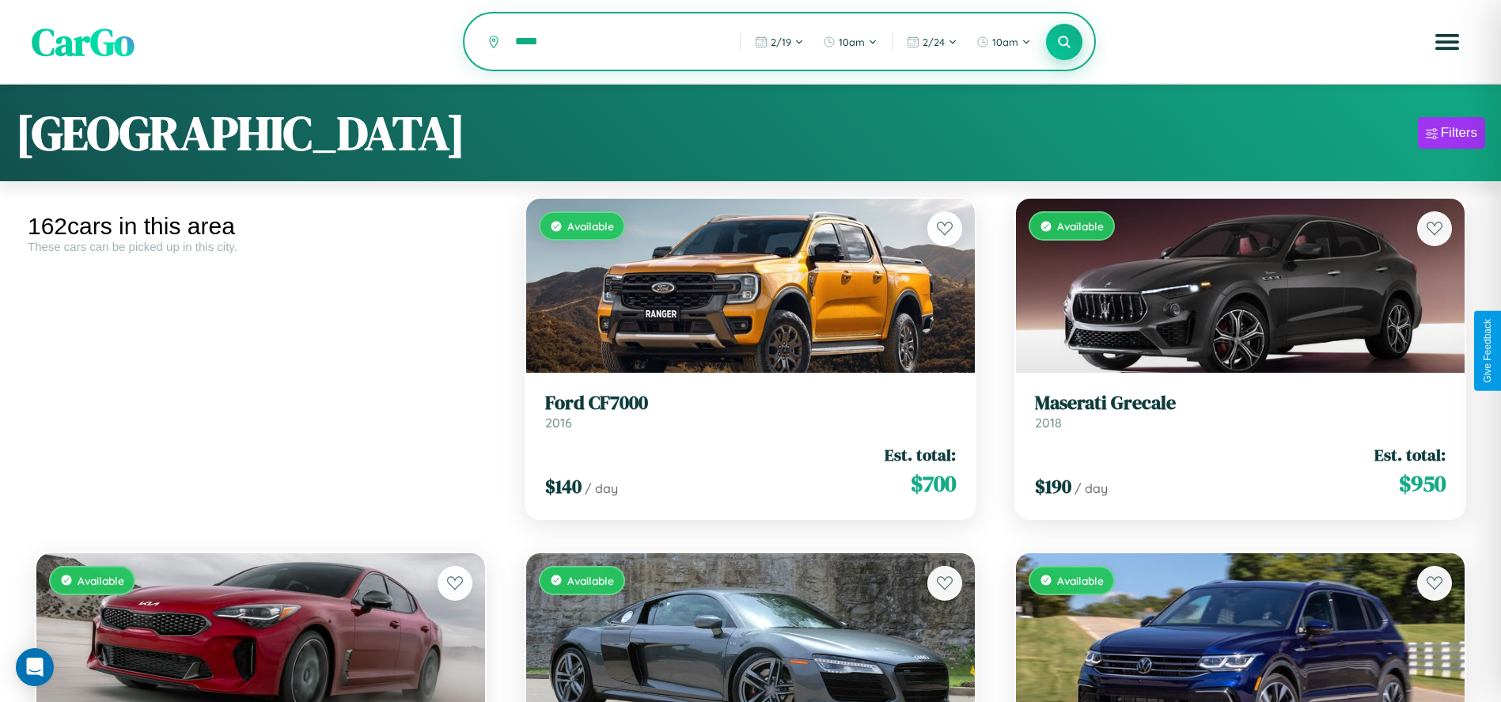
type input "*****"
click at [1064, 43] on icon at bounding box center [1064, 41] width 15 height 15
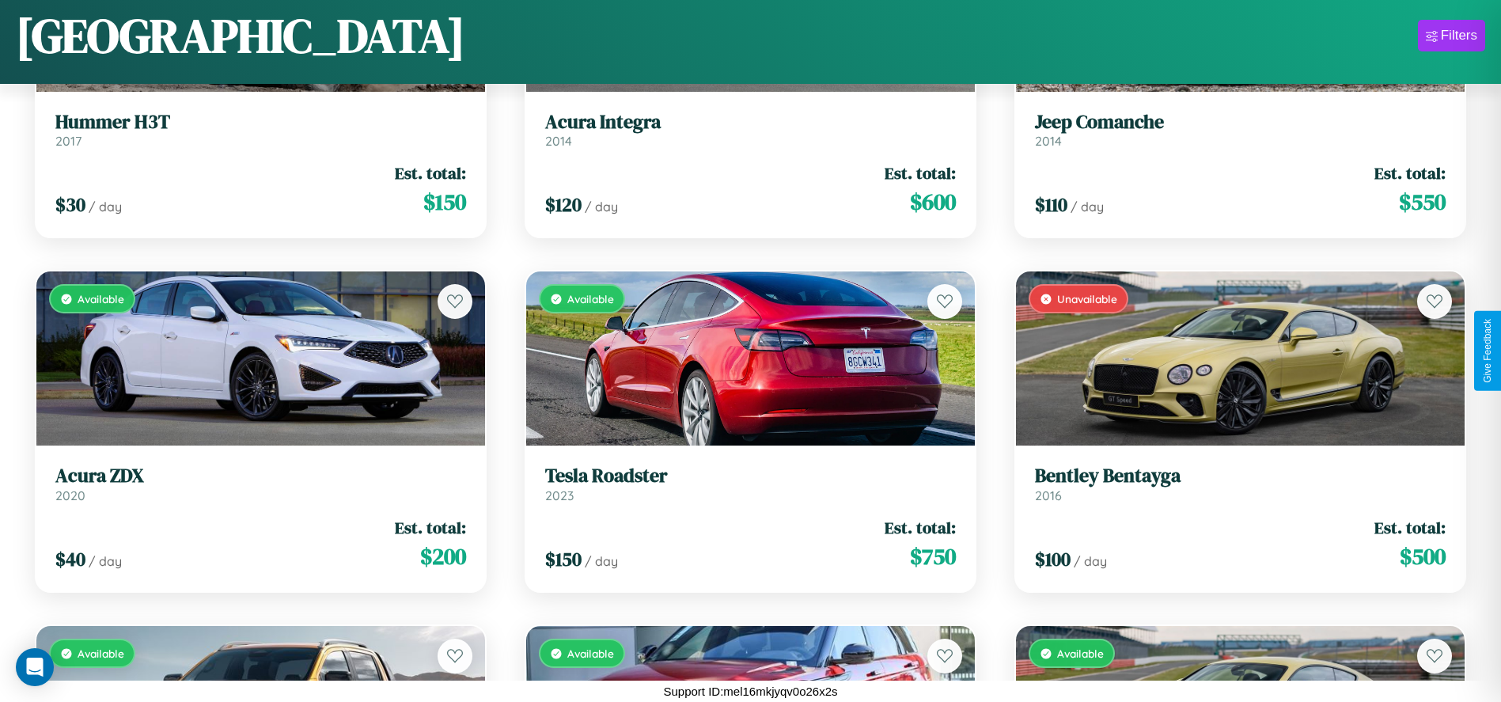
scroll to position [1650, 0]
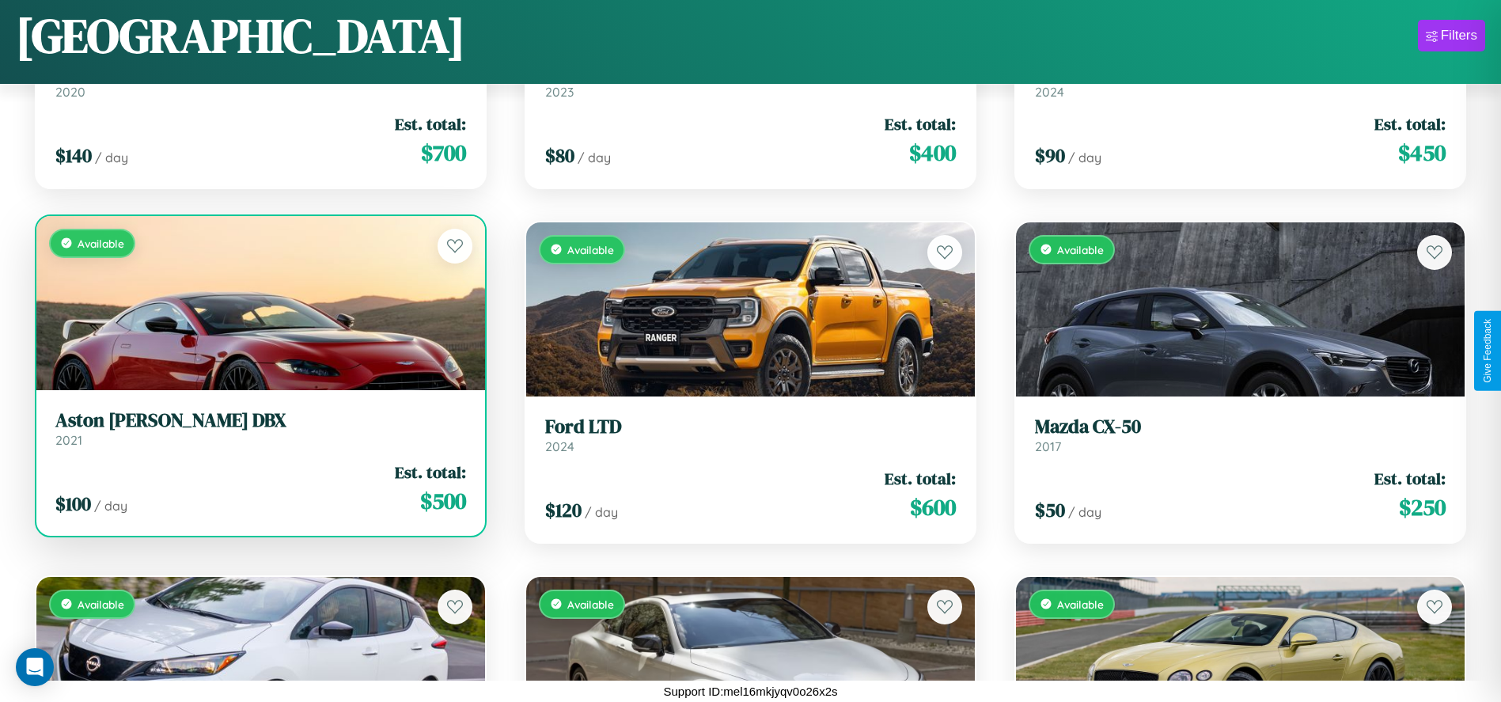
click at [259, 302] on div "Available" at bounding box center [260, 303] width 449 height 174
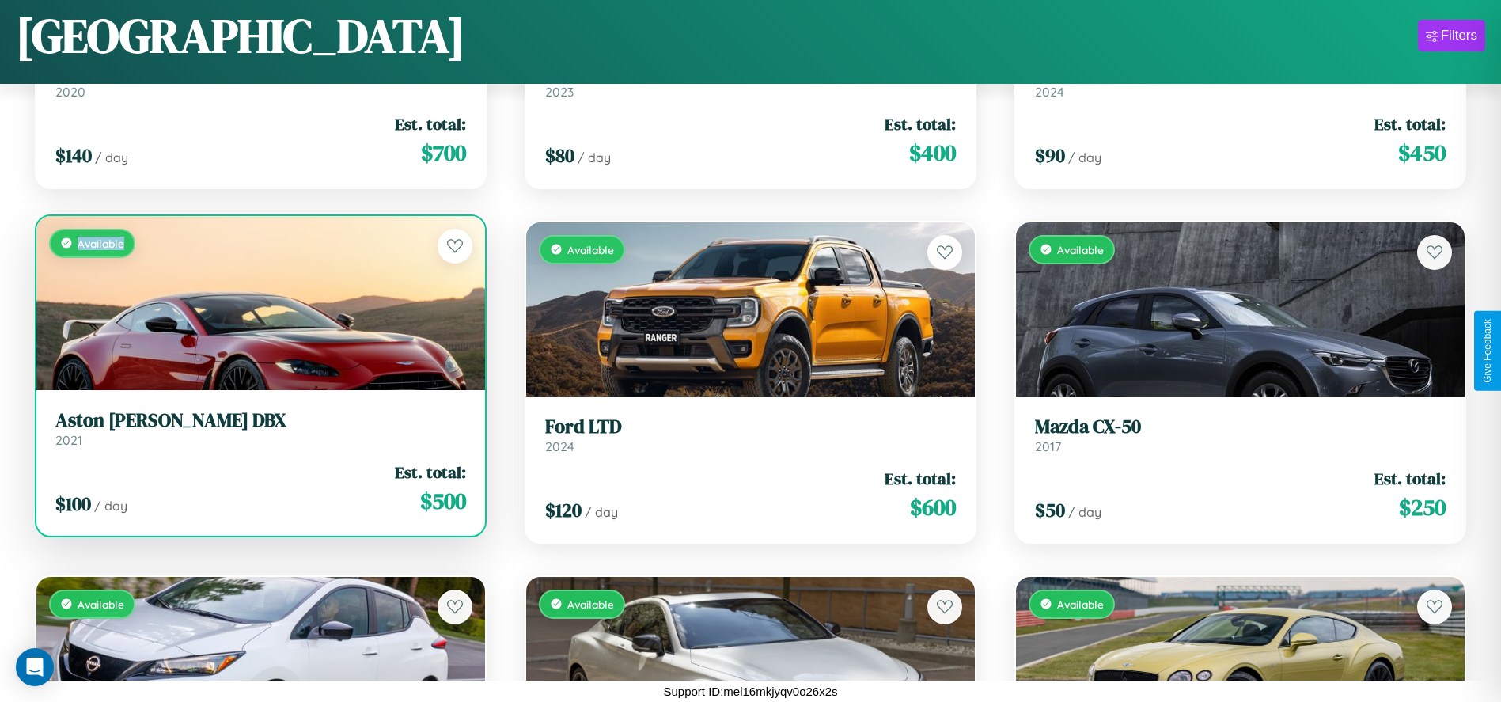
click at [259, 302] on div "Available" at bounding box center [260, 303] width 449 height 174
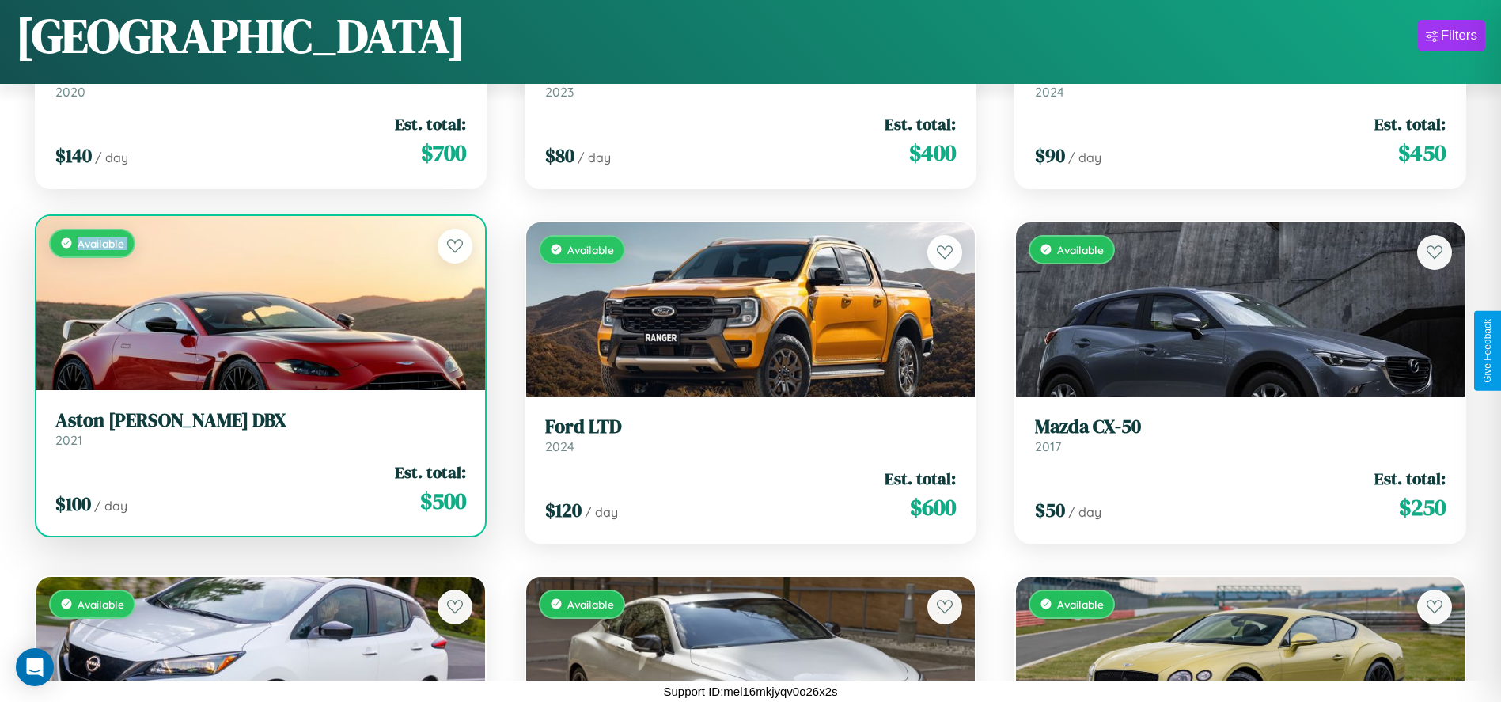
click at [259, 302] on div "Available" at bounding box center [260, 303] width 449 height 174
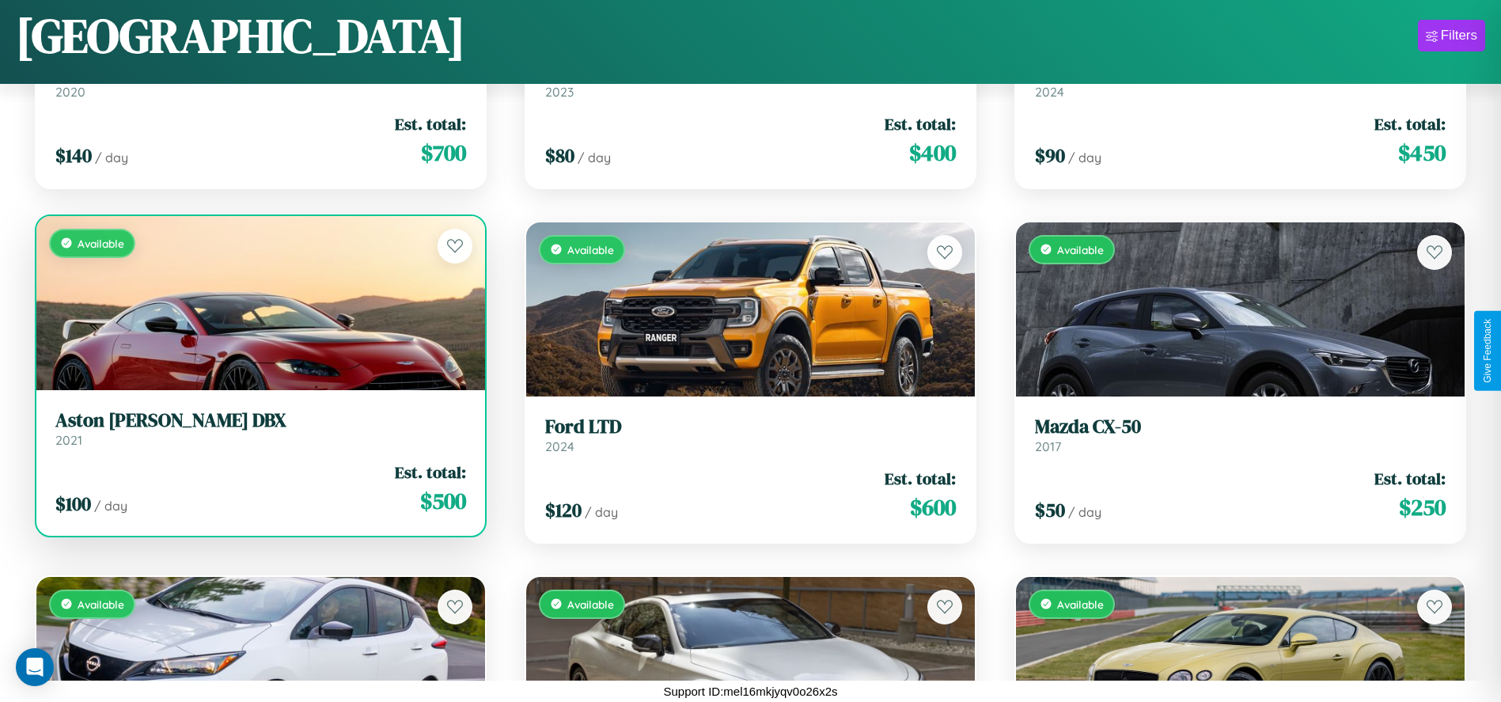
click at [259, 302] on div "Available" at bounding box center [260, 303] width 449 height 174
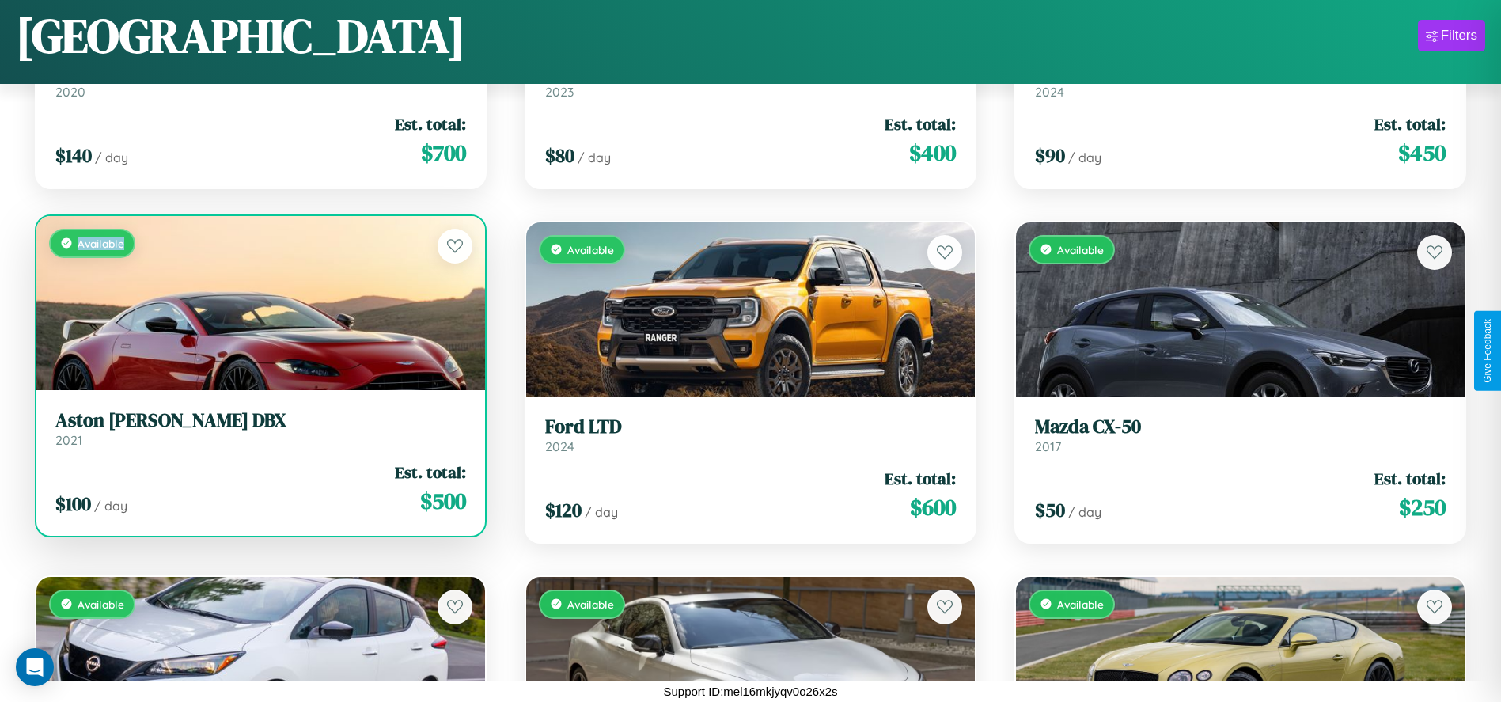
click at [259, 302] on div "Available" at bounding box center [260, 303] width 449 height 174
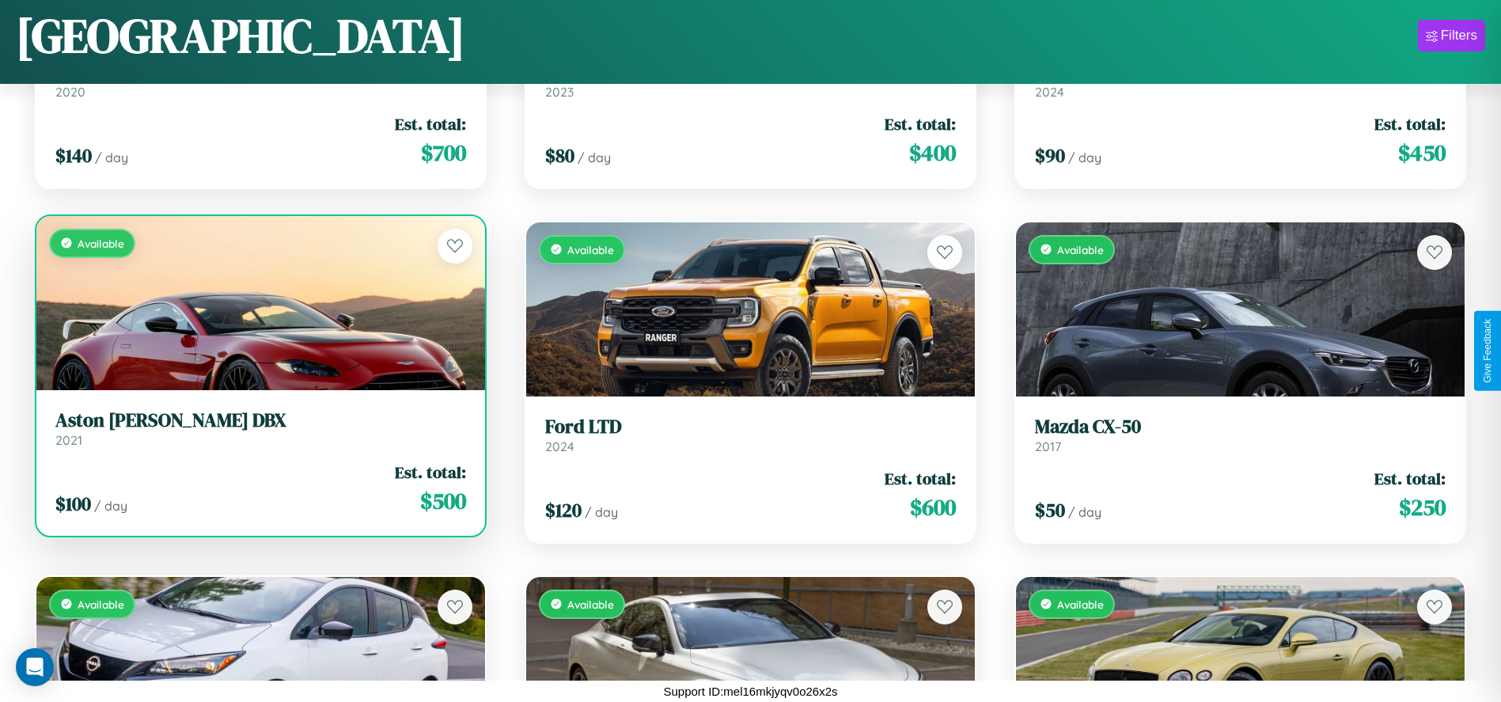
click at [259, 428] on h3 "Aston Martin DBX" at bounding box center [260, 420] width 411 height 23
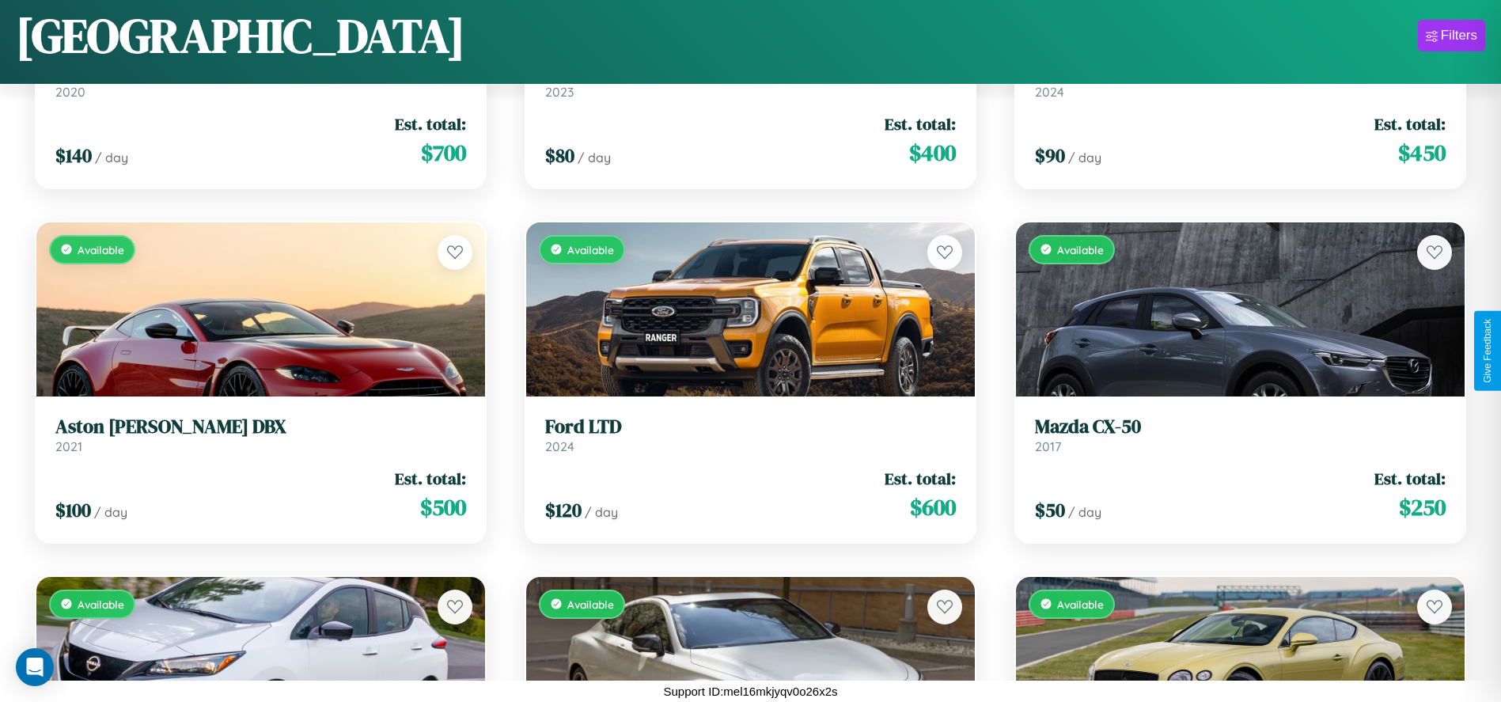
scroll to position [9090, 0]
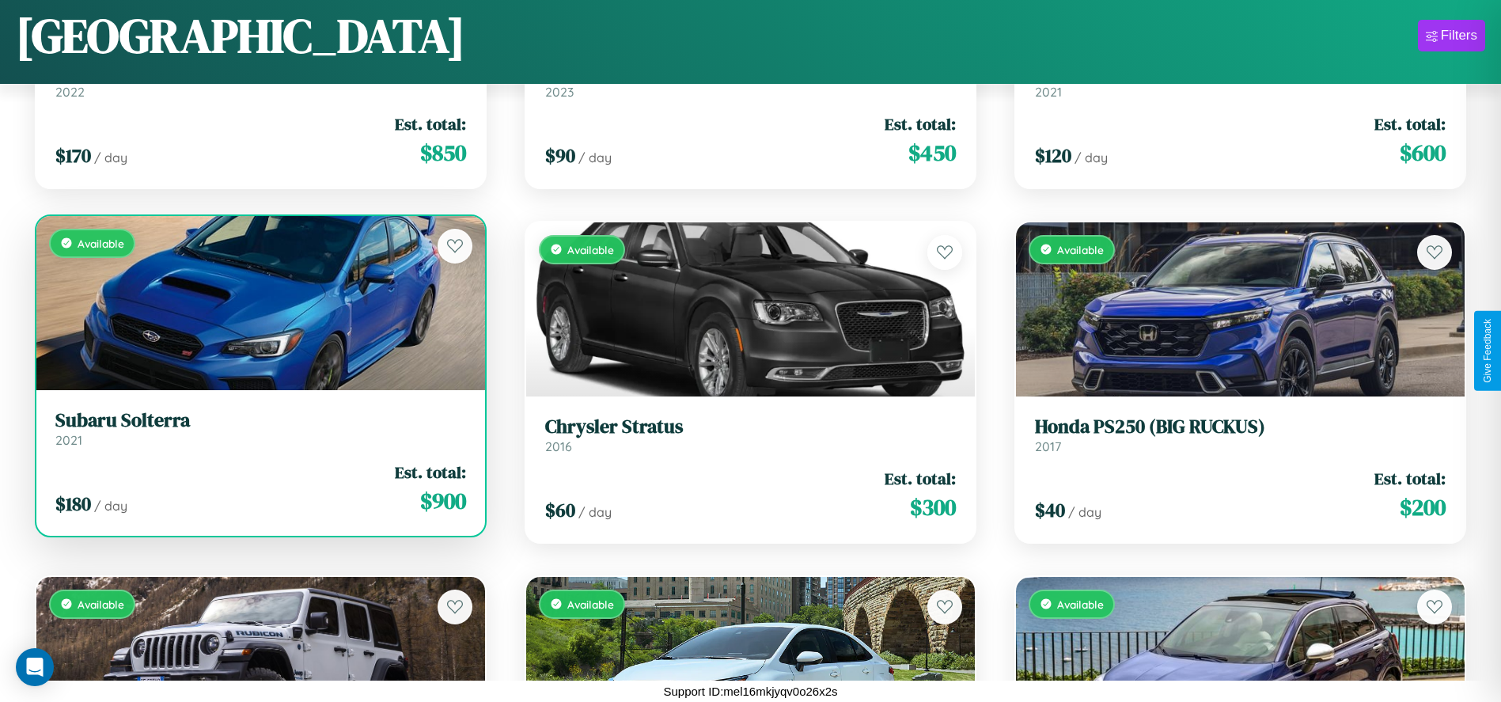
click at [259, 494] on div "$ 180 / day Est. total: $ 900" at bounding box center [260, 488] width 411 height 56
click at [259, 488] on div "$ 180 / day Est. total: $ 900" at bounding box center [260, 488] width 411 height 56
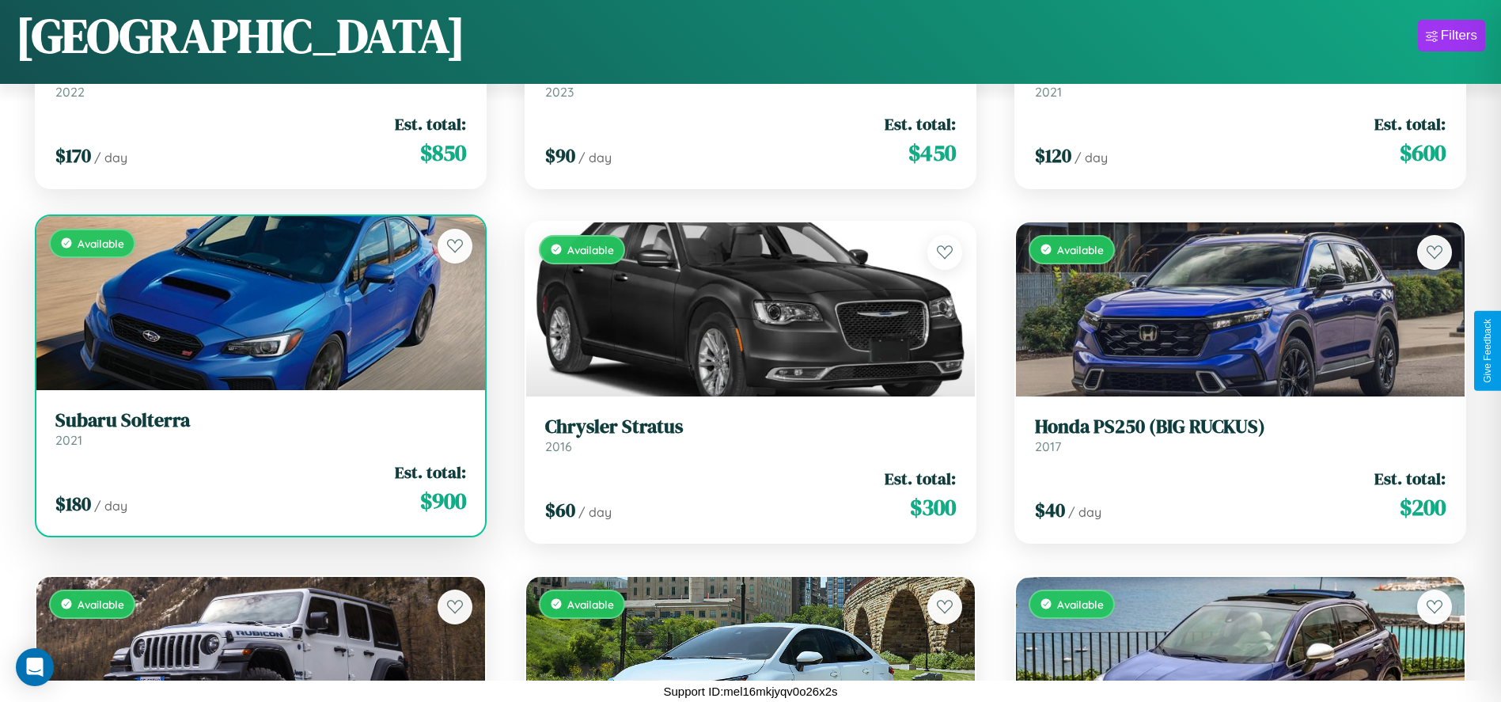
click at [259, 488] on div "$ 180 / day Est. total: $ 900" at bounding box center [260, 488] width 411 height 56
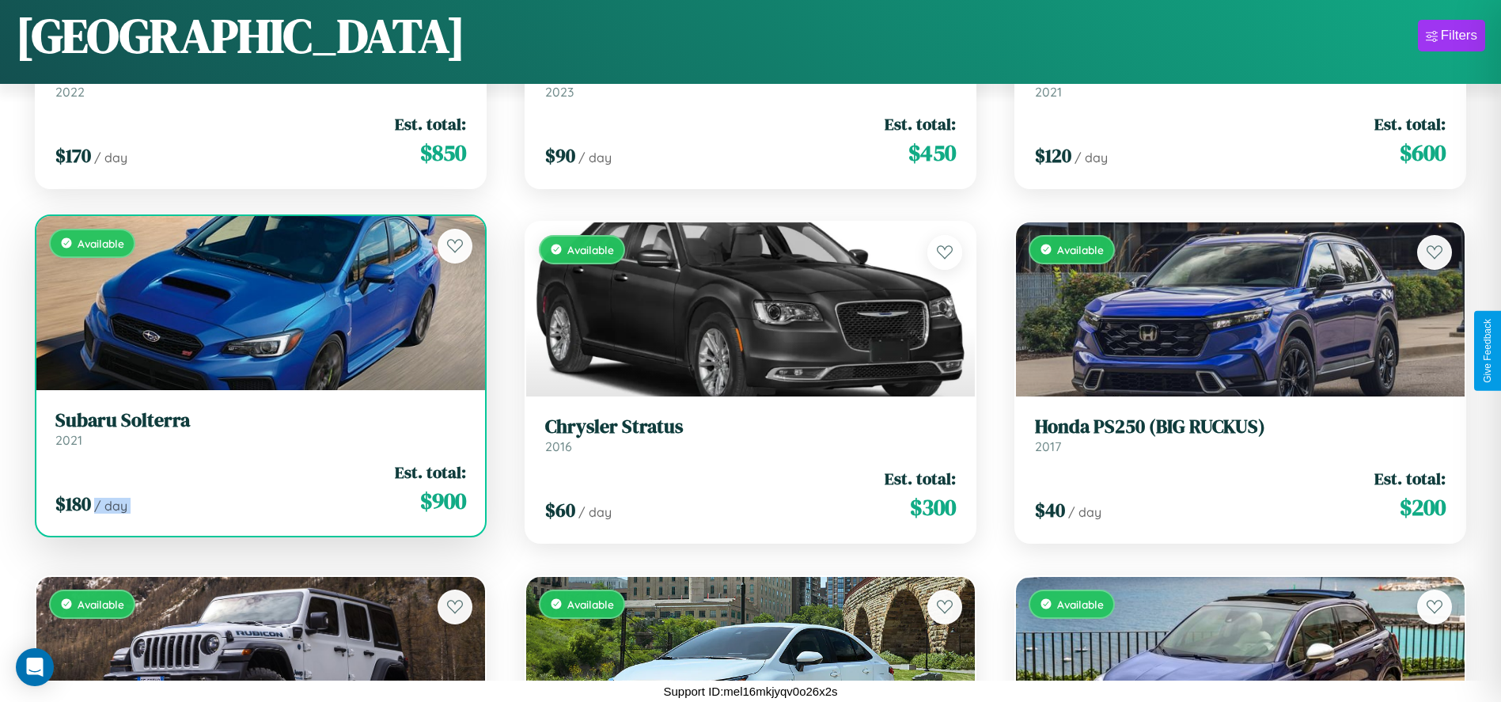
click at [259, 488] on div "$ 180 / day Est. total: $ 900" at bounding box center [260, 488] width 411 height 56
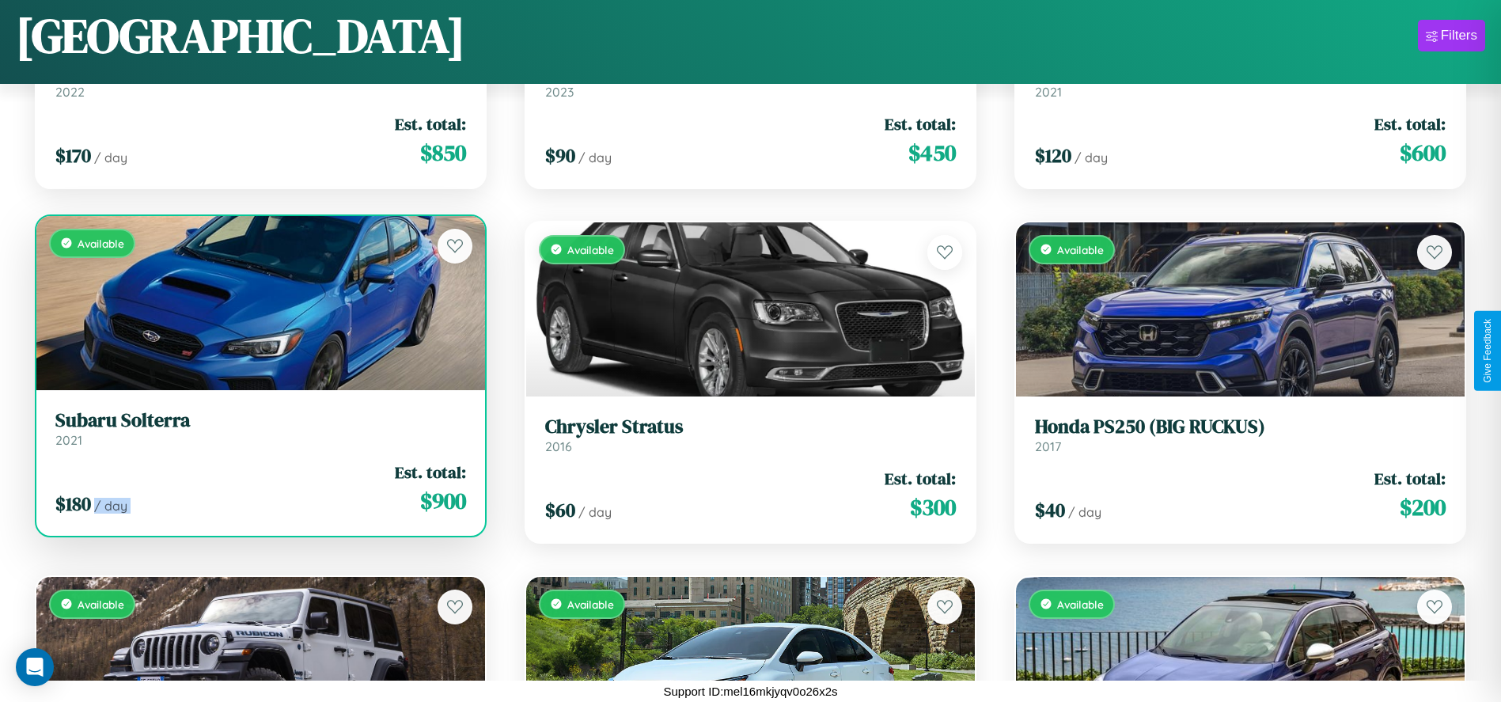
click at [259, 488] on div "$ 180 / day Est. total: $ 900" at bounding box center [260, 488] width 411 height 56
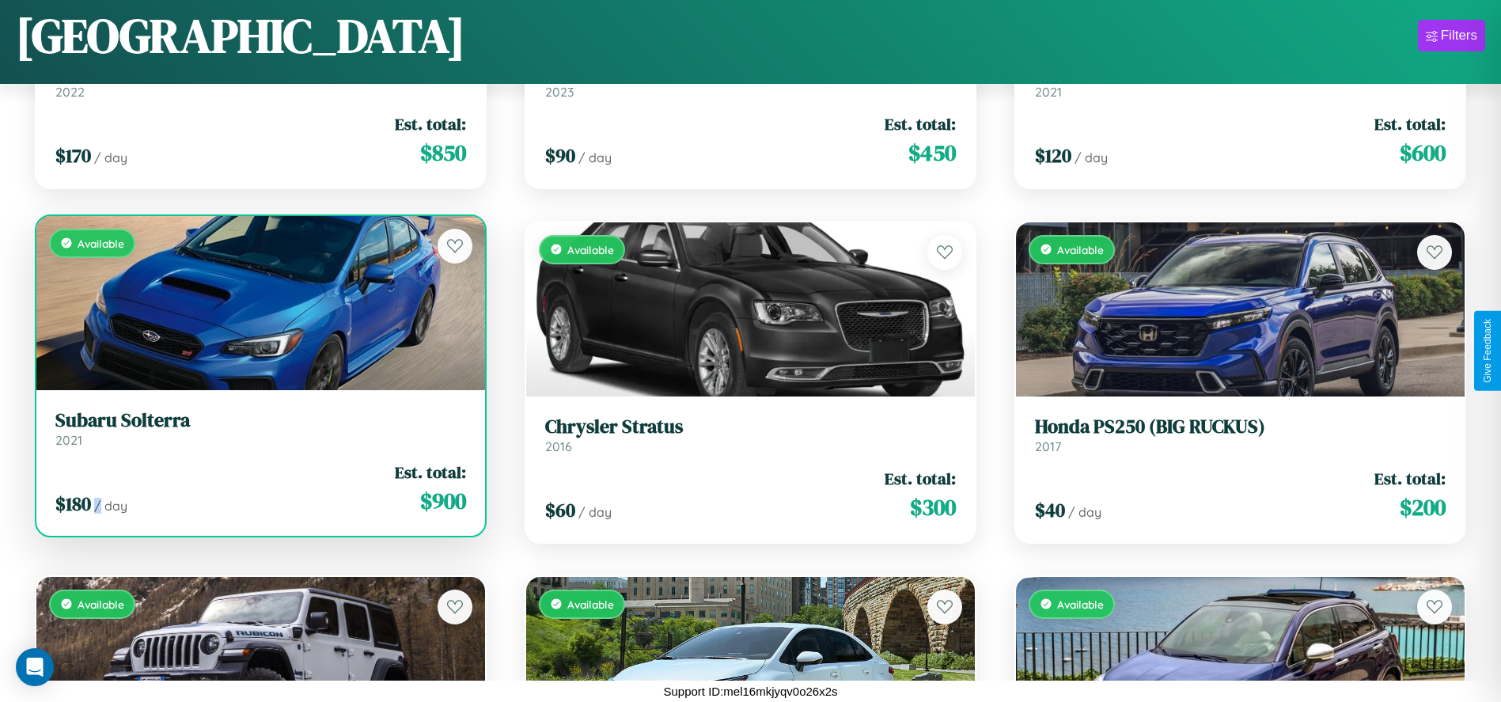
click at [259, 488] on div "$ 180 / day Est. total: $ 900" at bounding box center [260, 488] width 411 height 56
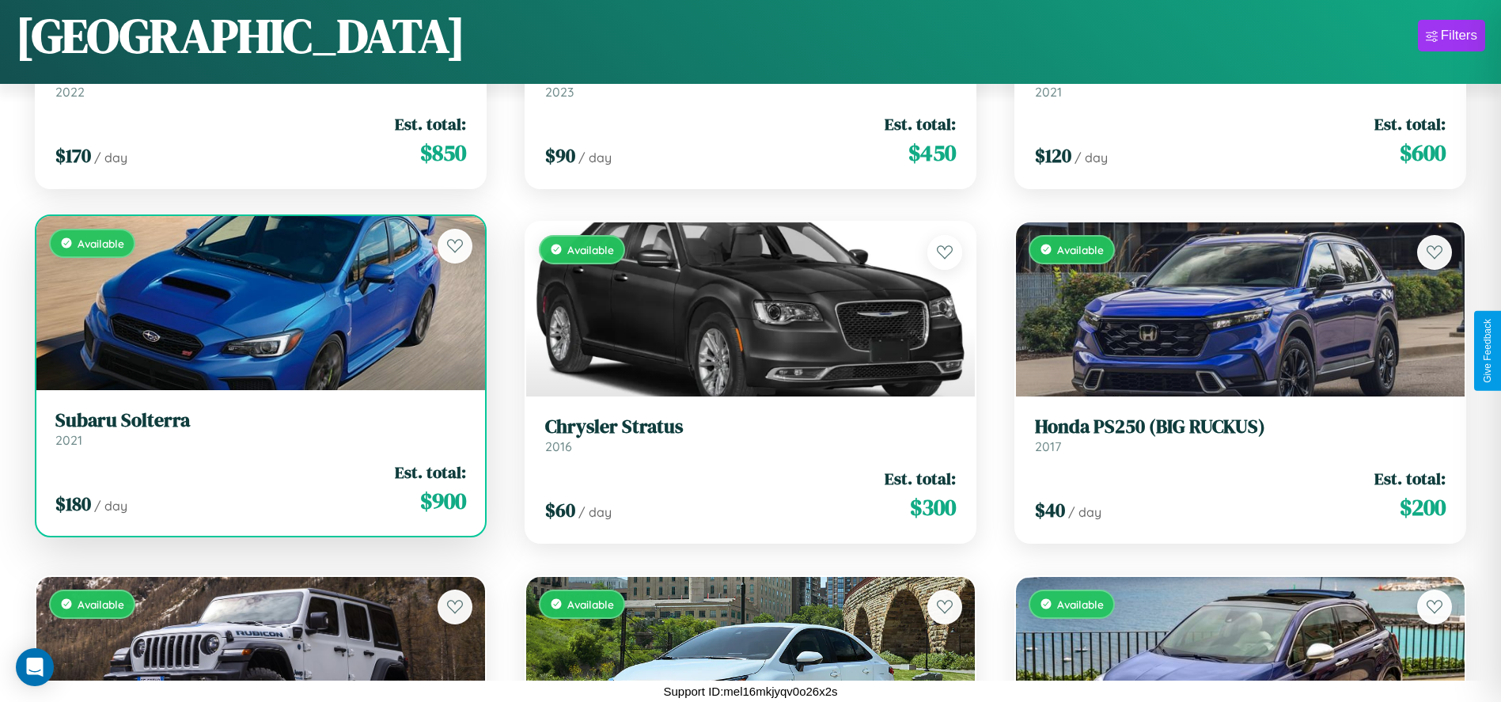
click at [259, 428] on h3 "Subaru Solterra" at bounding box center [260, 420] width 411 height 23
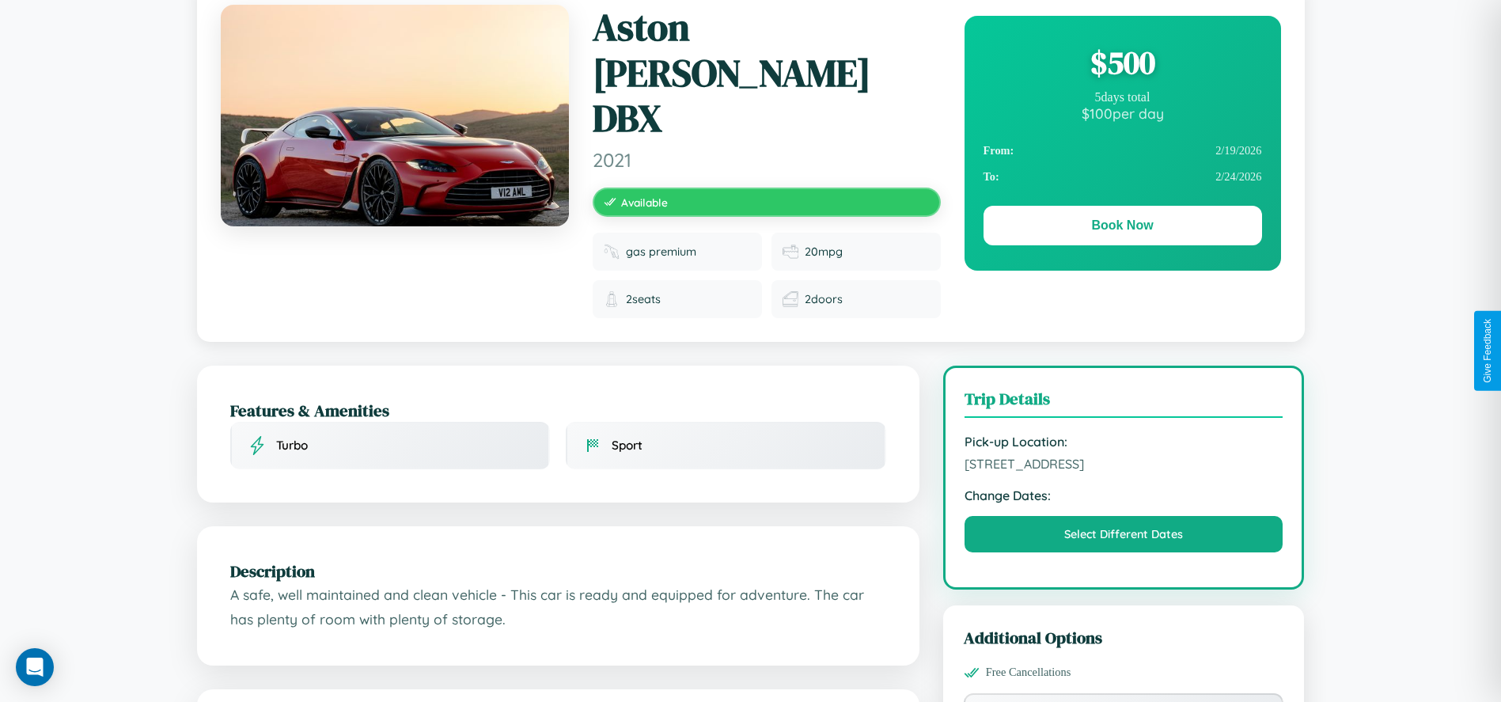
scroll to position [176, 0]
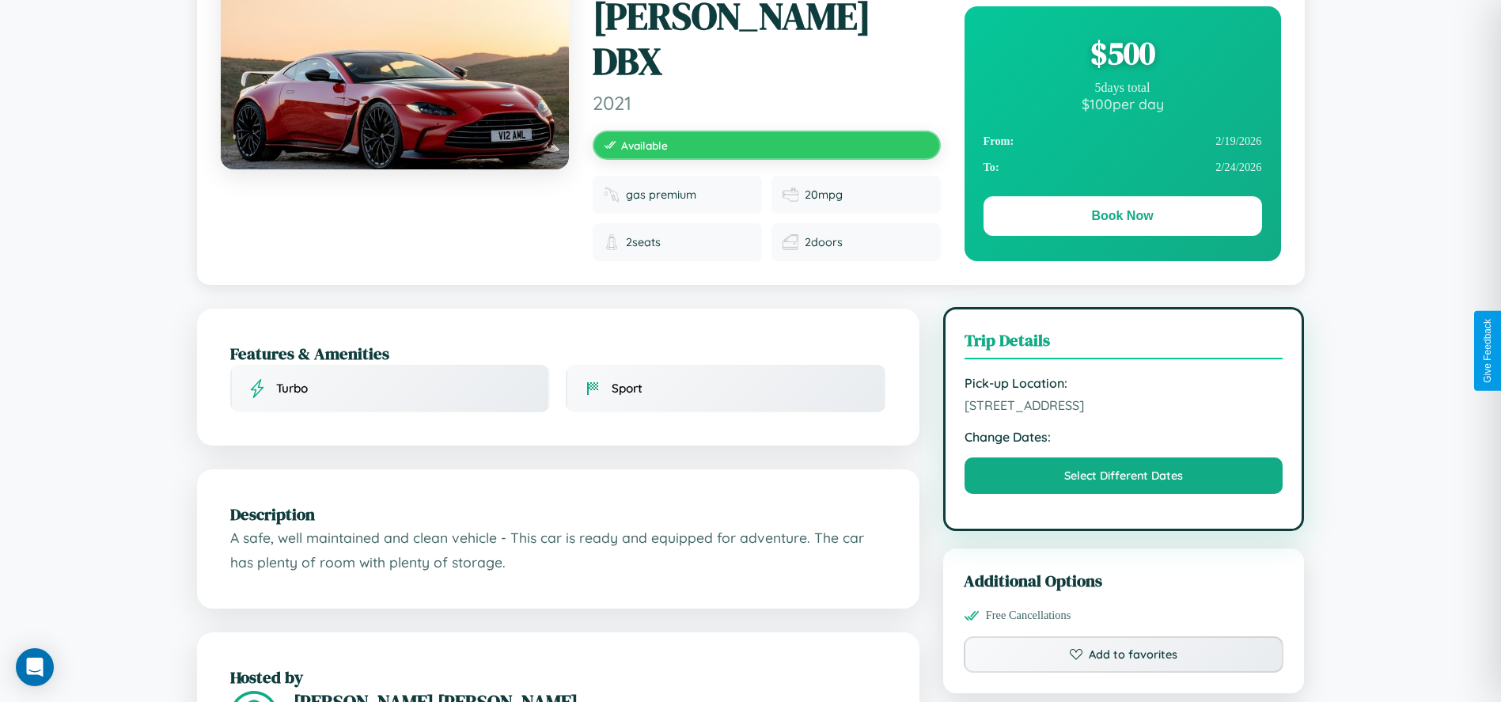
click at [1123, 397] on span "3268 Union Street Kyoto 19280 Japan" at bounding box center [1123, 405] width 319 height 16
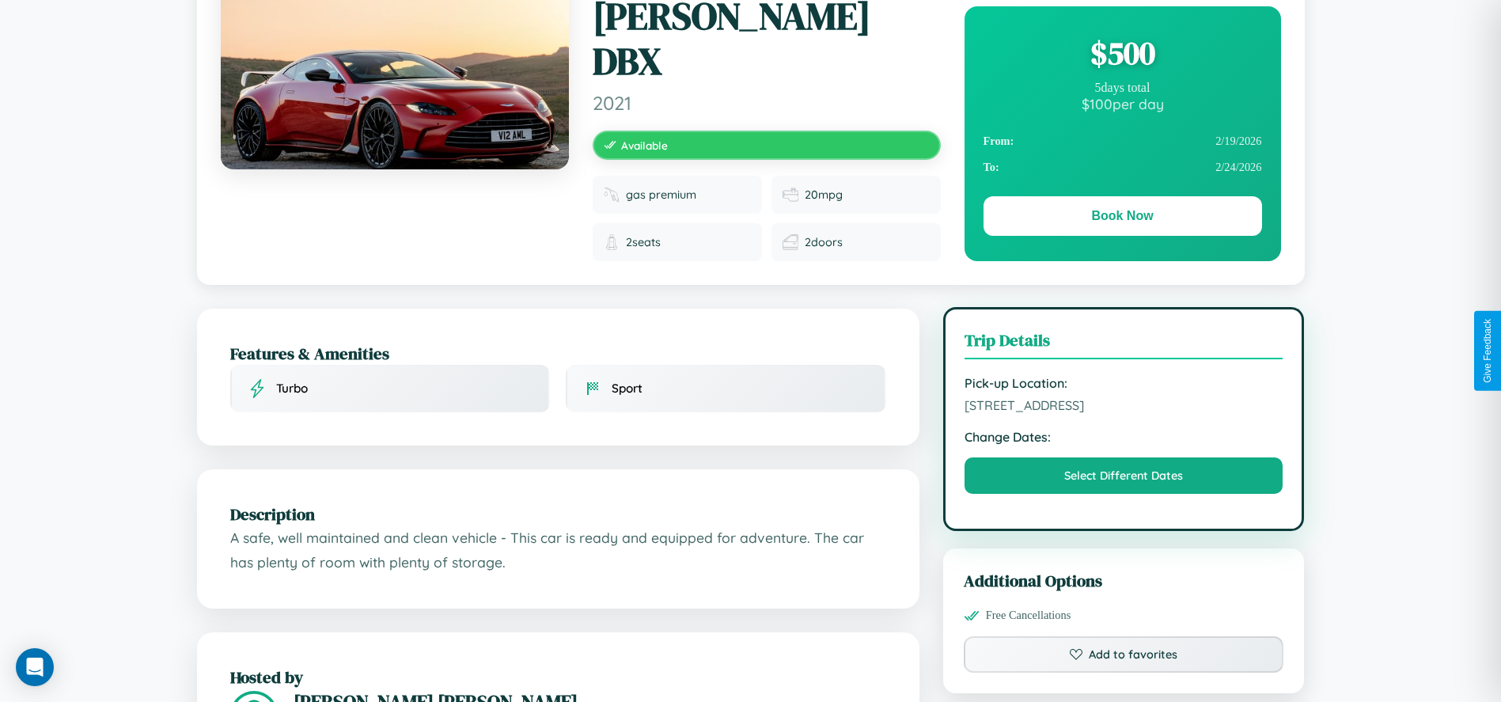
click at [1123, 397] on span "3268 Union Street Kyoto 19280 Japan" at bounding box center [1123, 405] width 319 height 16
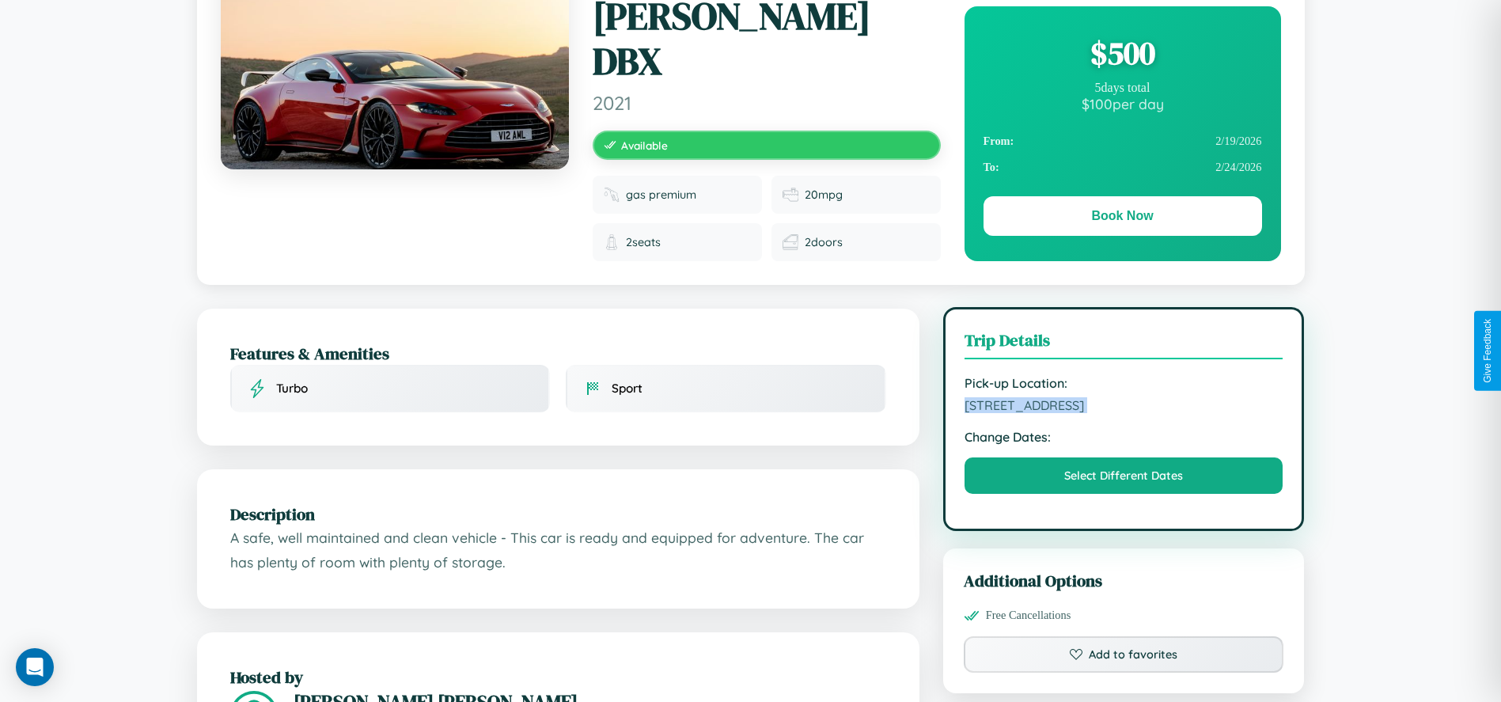
click at [1123, 397] on span "3268 Union Street Kyoto 19280 Japan" at bounding box center [1123, 405] width 319 height 16
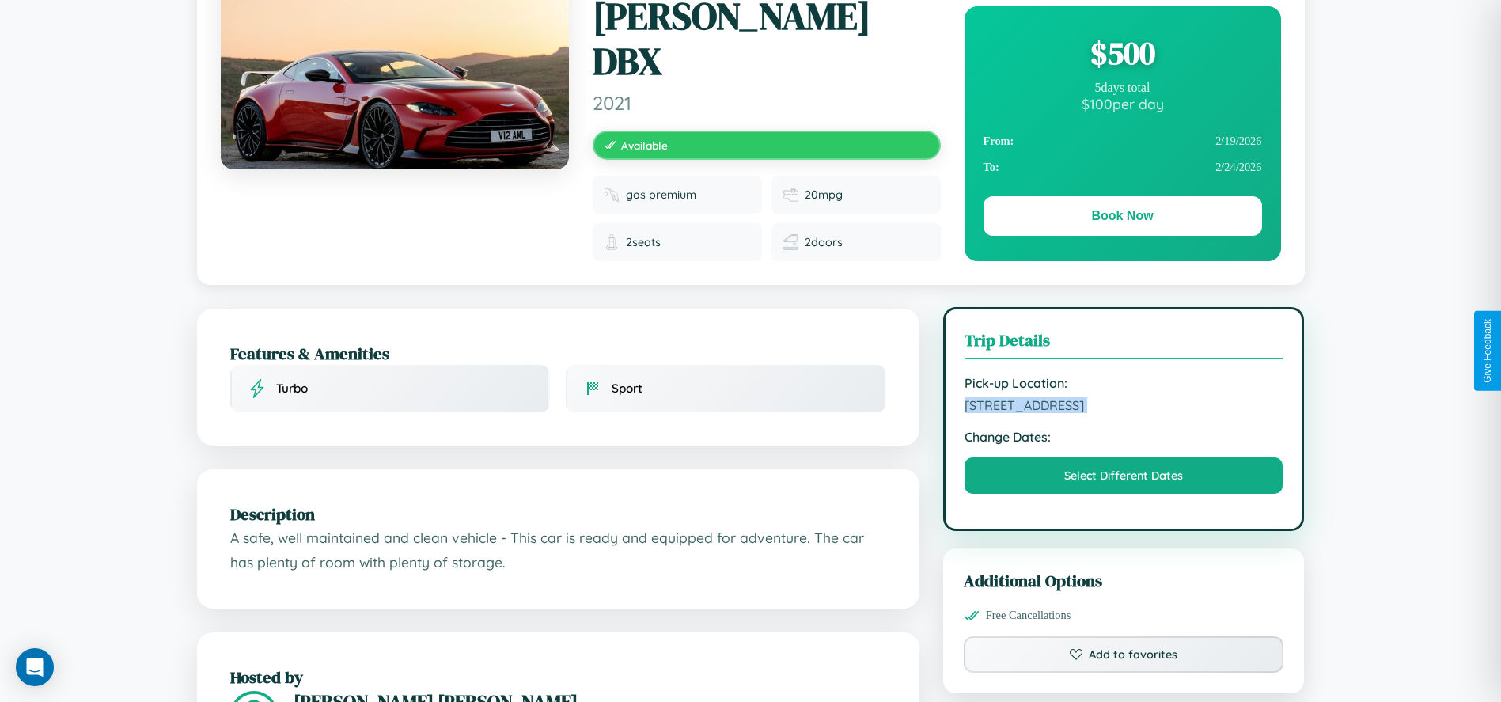
click at [1123, 397] on span "3268 Union Street Kyoto 19280 Japan" at bounding box center [1123, 405] width 319 height 16
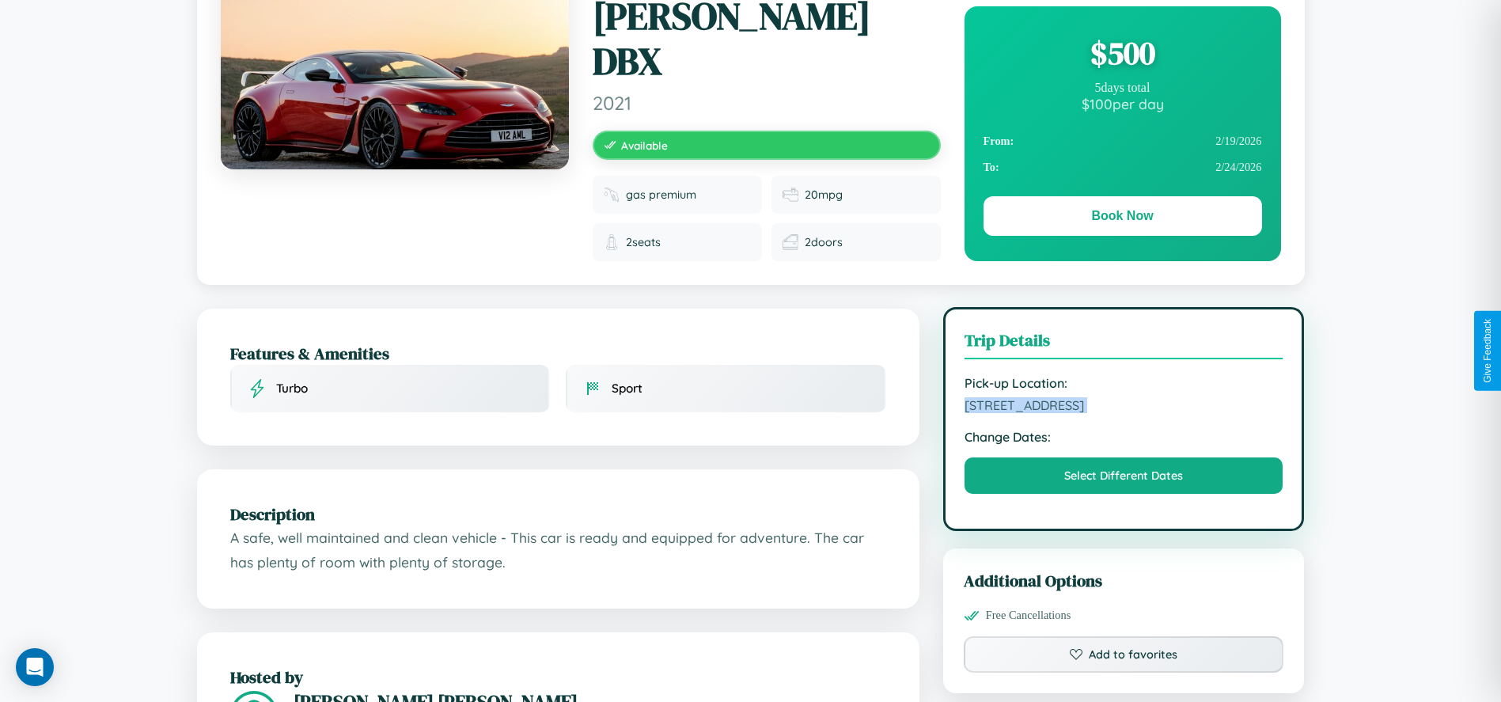
click at [1123, 397] on span "3268 Union Street Kyoto 19280 Japan" at bounding box center [1123, 405] width 319 height 16
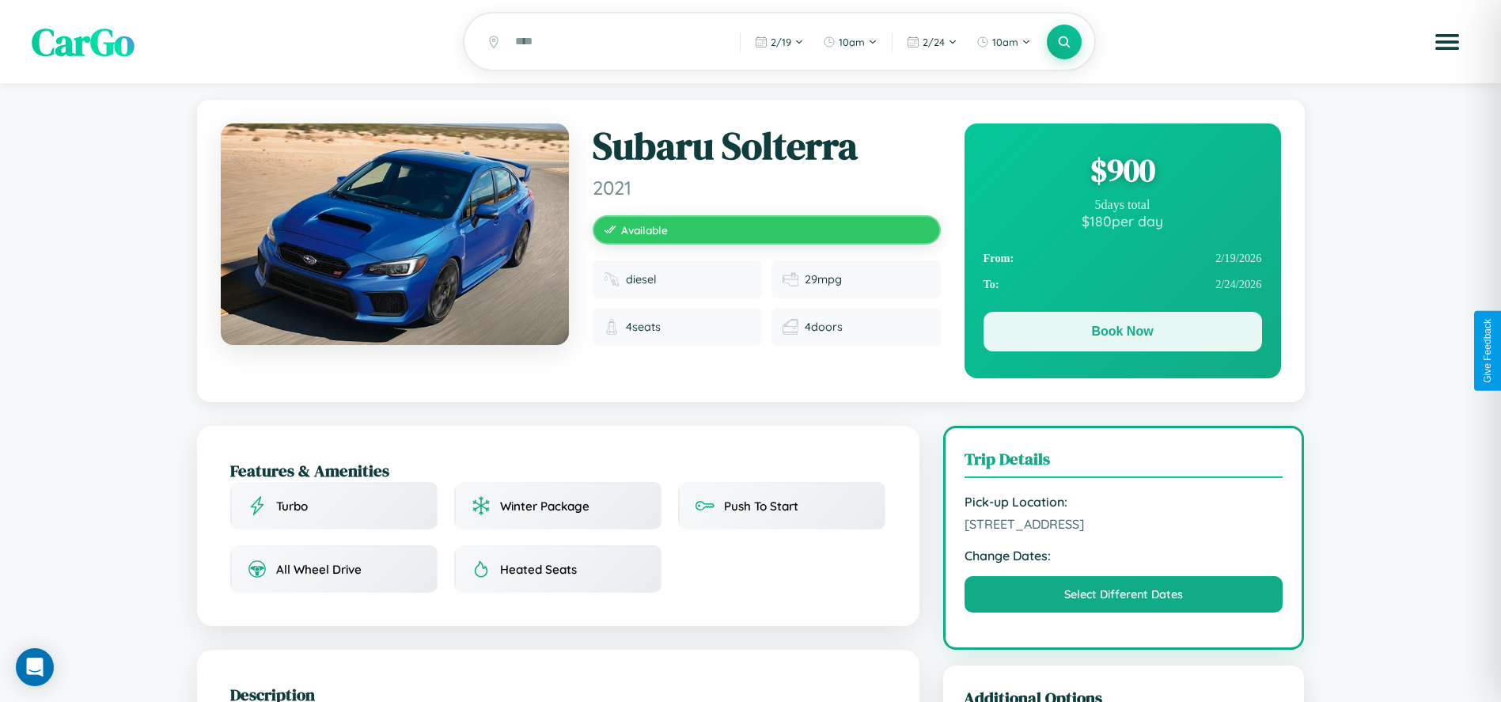
click at [1122, 334] on button "Book Now" at bounding box center [1122, 332] width 278 height 40
